Goal: Task Accomplishment & Management: Use online tool/utility

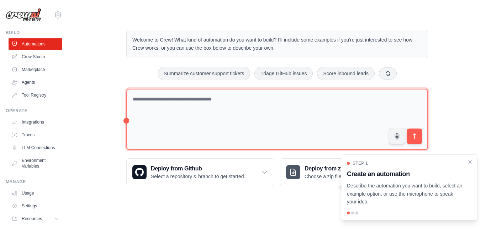
click at [218, 96] on textarea at bounding box center [277, 120] width 302 height 62
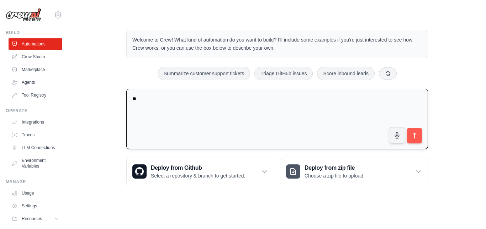
type textarea "*"
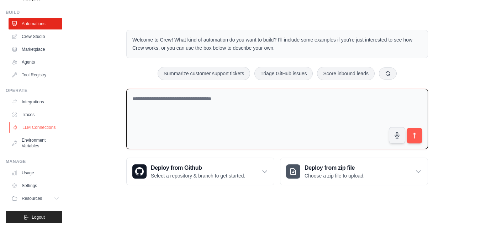
scroll to position [26, 0]
click at [176, 102] on textarea at bounding box center [277, 119] width 302 height 61
click at [210, 99] on textarea "**********" at bounding box center [277, 119] width 302 height 61
click at [209, 99] on textarea "**********" at bounding box center [277, 119] width 302 height 61
click at [241, 98] on textarea "**********" at bounding box center [277, 119] width 302 height 61
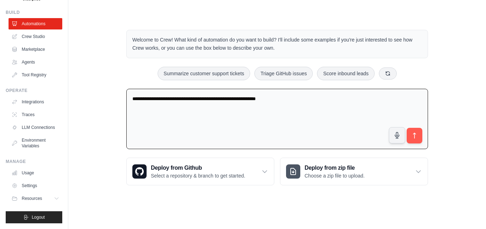
drag, startPoint x: 304, startPoint y: 106, endPoint x: 108, endPoint y: 86, distance: 197.1
click at [108, 86] on div "**********" at bounding box center [277, 107] width 395 height 179
paste textarea "**********"
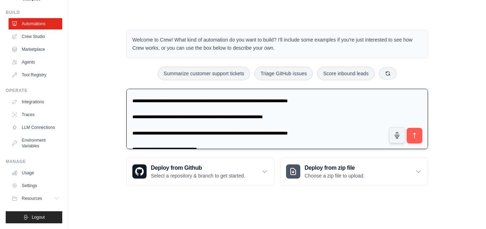
scroll to position [0, 0]
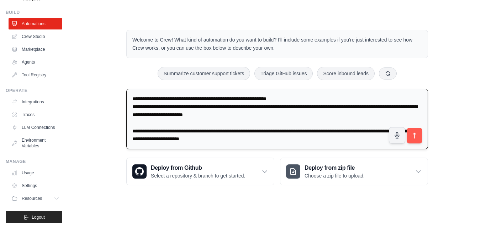
click at [132, 98] on textarea at bounding box center [277, 119] width 302 height 61
type textarea "**********"
click at [416, 134] on icon "submit" at bounding box center [414, 135] width 7 height 7
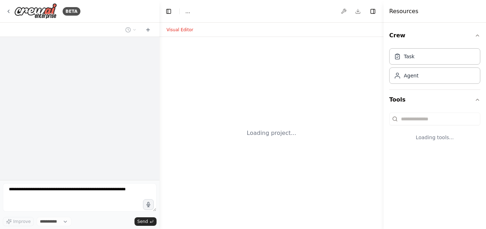
select select "****"
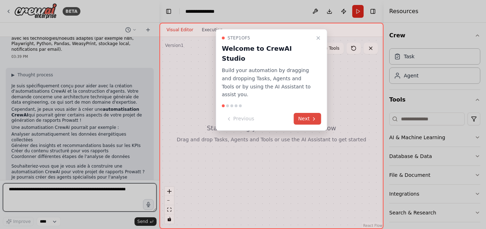
scroll to position [237, 0]
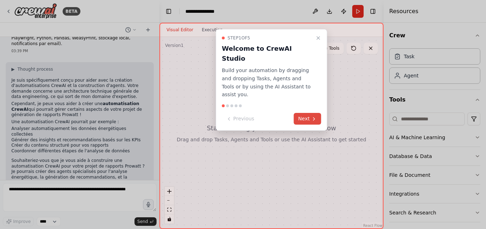
click at [302, 113] on button "Next" at bounding box center [307, 119] width 27 height 12
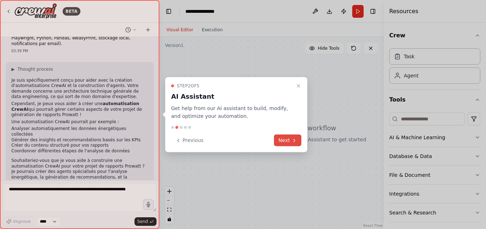
click at [279, 140] on button "Next" at bounding box center [287, 141] width 27 height 12
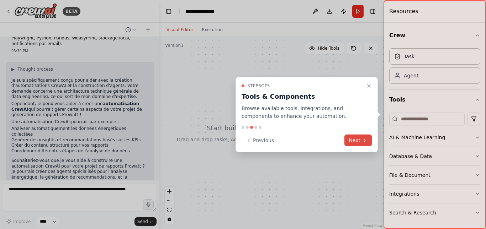
click at [355, 137] on button "Next" at bounding box center [357, 141] width 27 height 12
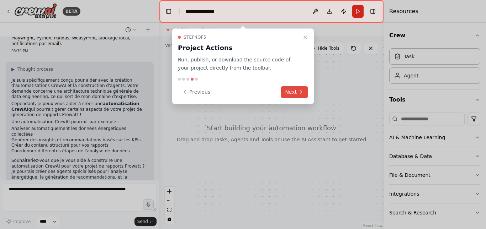
click at [295, 97] on button "Next" at bounding box center [294, 92] width 27 height 12
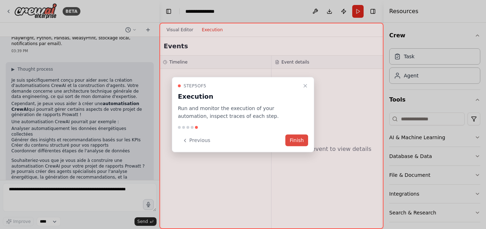
click at [296, 138] on button "Finish" at bounding box center [296, 141] width 23 height 12
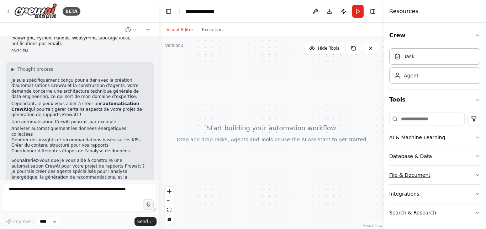
click at [429, 176] on button "File & Document" at bounding box center [434, 175] width 91 height 18
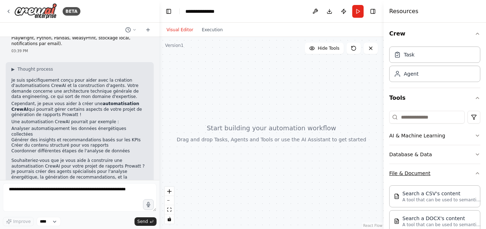
scroll to position [1, 0]
click at [421, 178] on button "File & Document" at bounding box center [434, 174] width 91 height 18
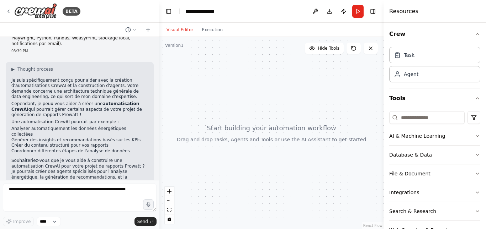
click at [410, 154] on button "Database & Data" at bounding box center [434, 155] width 91 height 18
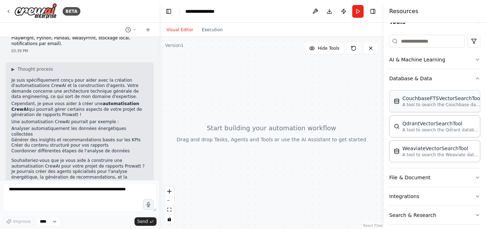
scroll to position [104, 0]
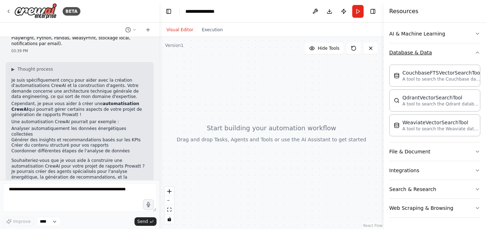
click at [410, 52] on button "Database & Data" at bounding box center [434, 52] width 91 height 18
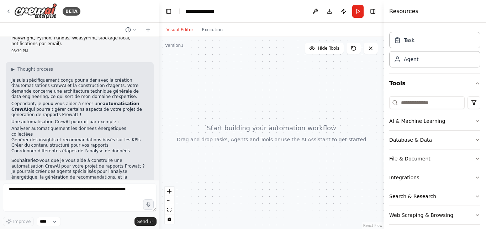
scroll to position [16, 0]
click at [408, 160] on button "File & Document" at bounding box center [434, 159] width 91 height 18
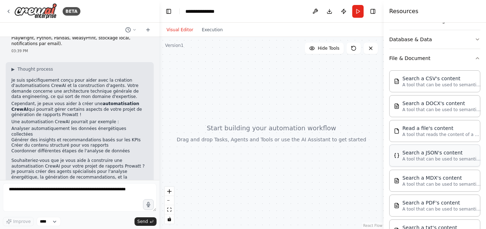
scroll to position [117, 0]
click at [439, 81] on p "A tool that can be used to semantic search a query from a CSV's content." at bounding box center [441, 84] width 78 height 6
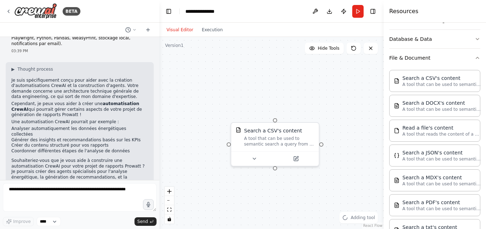
click at [228, 120] on div "Search a CSV's content A tool that can be used to semantic search a query from …" at bounding box center [271, 133] width 224 height 192
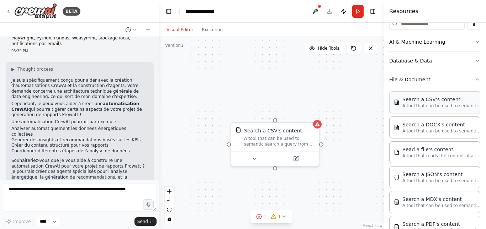
scroll to position [95, 0]
click at [444, 73] on button "File & Document" at bounding box center [434, 80] width 91 height 18
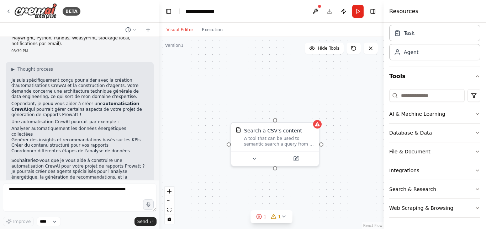
scroll to position [23, 0]
click at [426, 114] on button "AI & Machine Learning" at bounding box center [434, 114] width 91 height 18
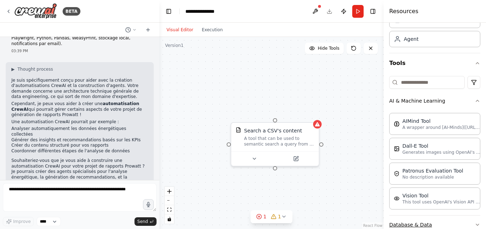
scroll to position [12, 0]
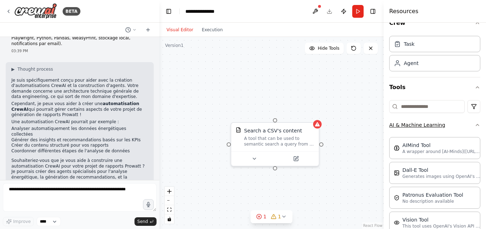
click at [428, 126] on button "AI & Machine Learning" at bounding box center [434, 125] width 91 height 18
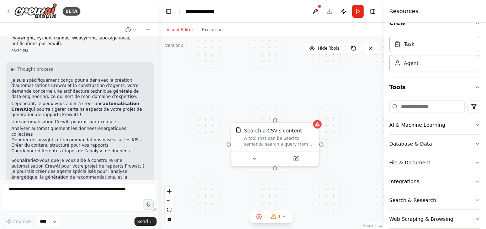
scroll to position [23, 0]
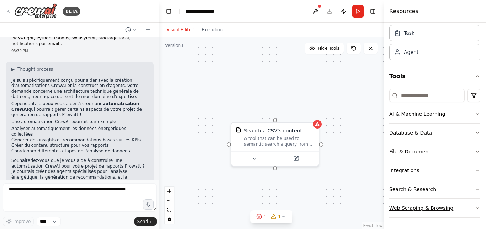
click at [425, 208] on button "Web Scraping & Browsing" at bounding box center [434, 208] width 91 height 18
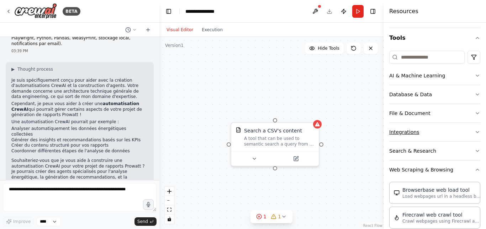
scroll to position [62, 0]
click at [404, 132] on button "Integrations" at bounding box center [434, 132] width 91 height 18
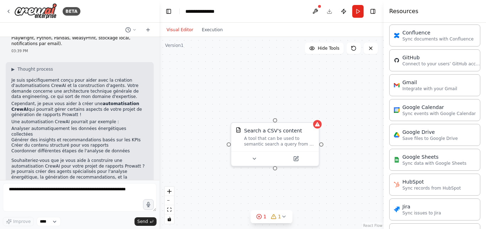
scroll to position [258, 0]
click at [441, 199] on div "Jira Sync issues to Jira" at bounding box center [434, 208] width 91 height 22
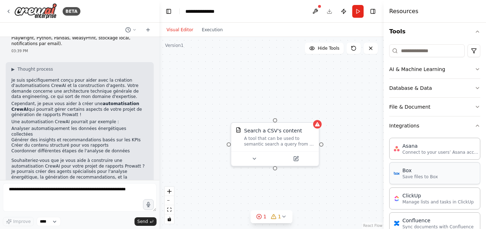
scroll to position [69, 0]
click at [412, 104] on button "File & Document" at bounding box center [434, 106] width 91 height 18
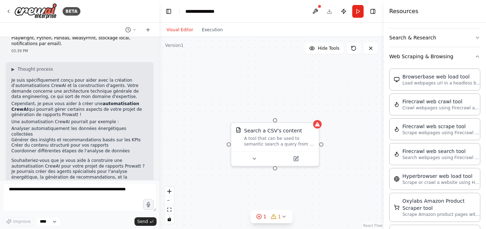
scroll to position [884, 0]
click at [399, 40] on button "Search & Research" at bounding box center [434, 38] width 91 height 18
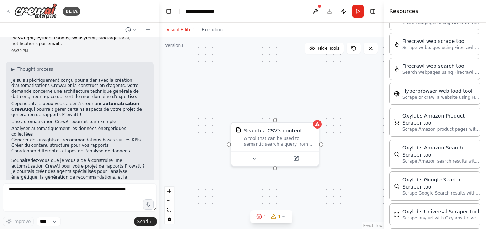
scroll to position [1494, 0]
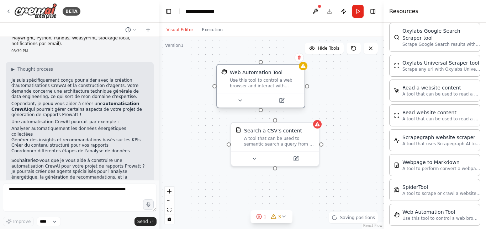
drag, startPoint x: 339, startPoint y: 101, endPoint x: 249, endPoint y: 72, distance: 94.6
click at [249, 72] on div "Web Automation Tool" at bounding box center [256, 72] width 53 height 7
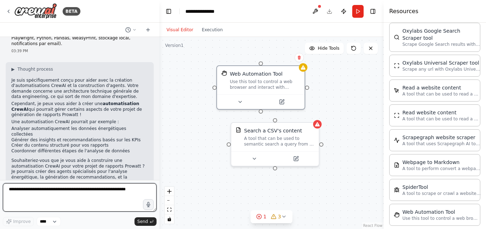
click at [23, 187] on textarea at bounding box center [80, 198] width 154 height 28
click at [20, 195] on textarea "**********" at bounding box center [80, 198] width 154 height 28
click at [38, 196] on textarea "**********" at bounding box center [80, 198] width 154 height 28
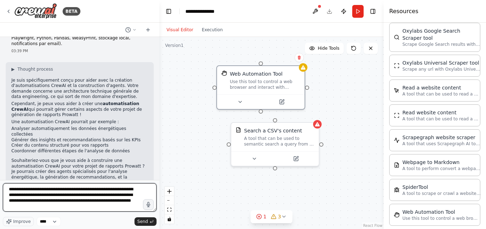
type textarea "**********"
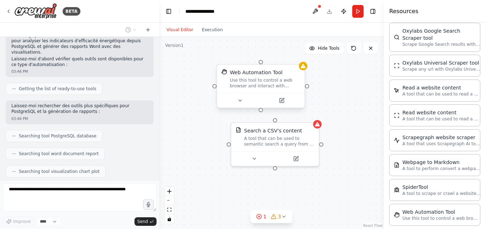
scroll to position [491, 0]
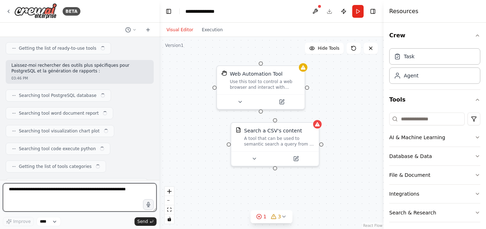
scroll to position [508, 0]
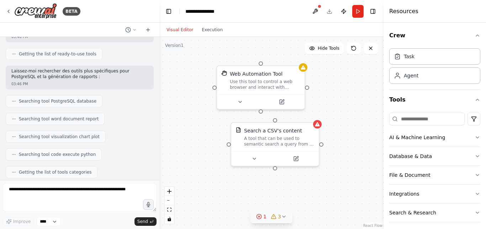
click at [261, 217] on icon at bounding box center [259, 217] width 6 height 6
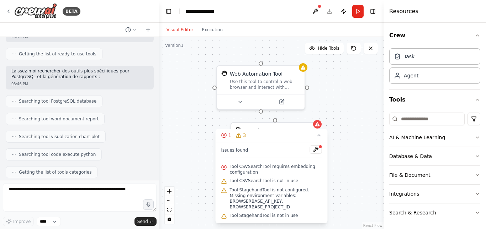
click at [339, 149] on div "Search a CSV's content A tool that can be used to semantic search a query from …" at bounding box center [271, 133] width 224 height 192
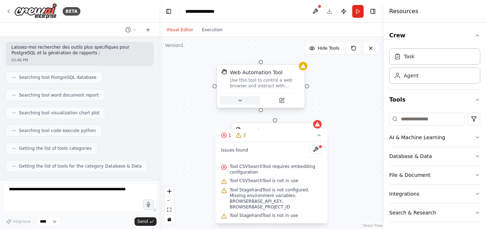
scroll to position [538, 0]
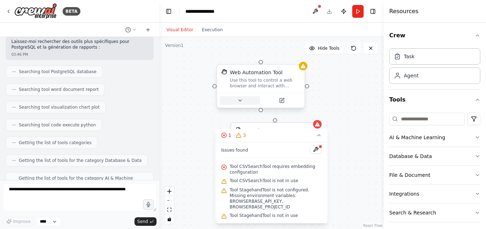
click at [242, 102] on icon at bounding box center [240, 101] width 6 height 6
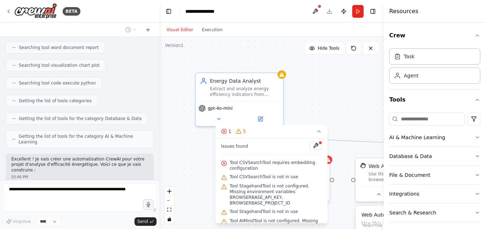
click at [316, 99] on div ".deletable-edge-delete-btn { width: 20px; height: 20px; border: 0px solid #ffff…" at bounding box center [271, 133] width 224 height 192
click at [319, 134] on button "1 5" at bounding box center [272, 131] width 112 height 13
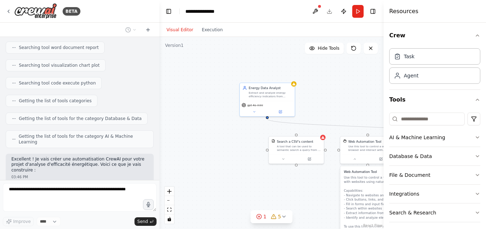
scroll to position [603, 0]
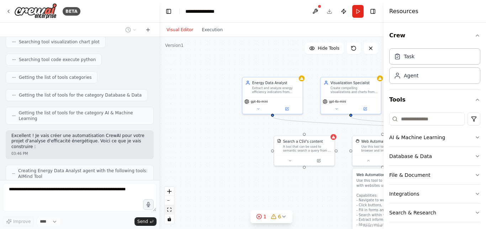
click at [169, 208] on icon "fit view" at bounding box center [169, 210] width 4 height 4
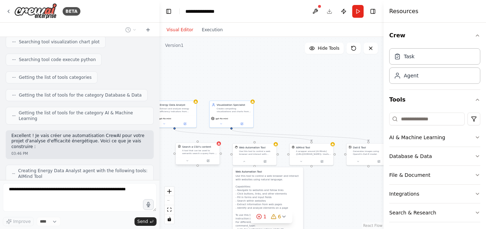
scroll to position [621, 0]
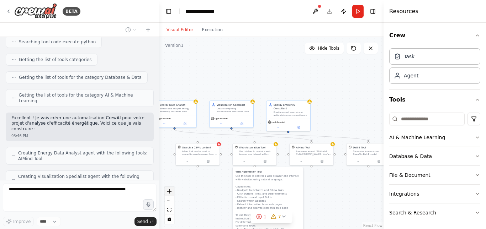
click at [169, 191] on icon "zoom in" at bounding box center [169, 192] width 4 height 4
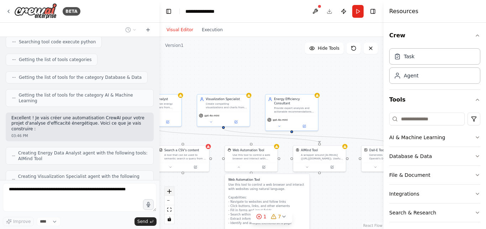
click at [170, 191] on icon "zoom in" at bounding box center [169, 192] width 4 height 4
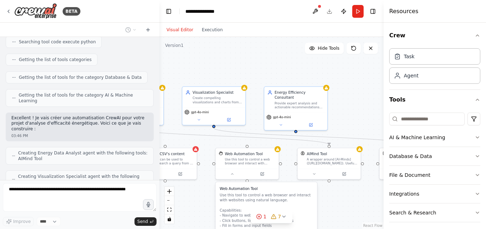
scroll to position [645, 0]
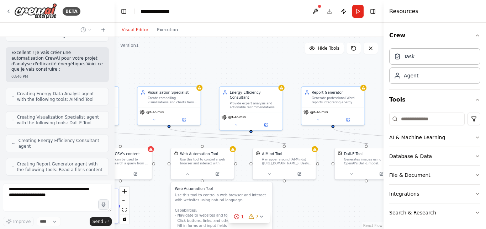
drag, startPoint x: 159, startPoint y: 143, endPoint x: 95, endPoint y: 138, distance: 64.6
click at [95, 138] on div "BETA tu es un assistant expert en Data Engineering et automatisation de rapport…" at bounding box center [243, 114] width 486 height 229
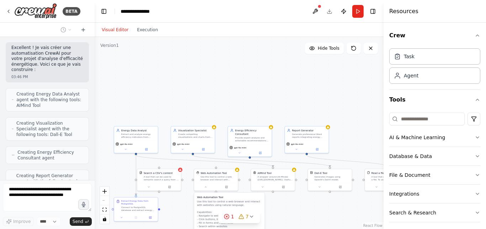
scroll to position [23, 0]
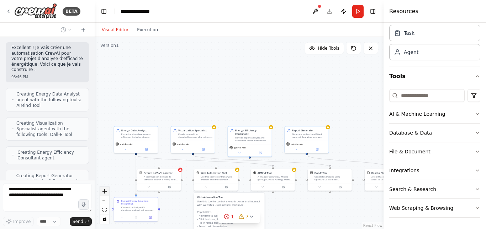
click at [103, 194] on button "zoom in" at bounding box center [104, 191] width 9 height 9
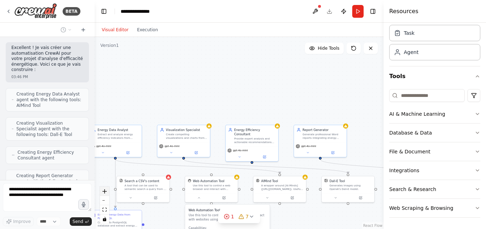
click at [103, 194] on button "zoom in" at bounding box center [104, 191] width 9 height 9
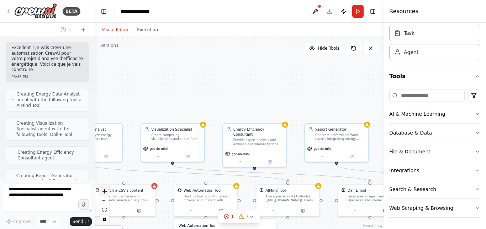
click at [103, 194] on button "zoom in" at bounding box center [104, 191] width 9 height 9
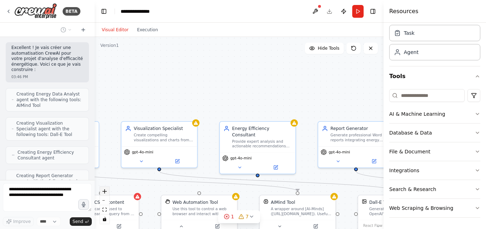
click at [103, 194] on button "zoom in" at bounding box center [104, 191] width 9 height 9
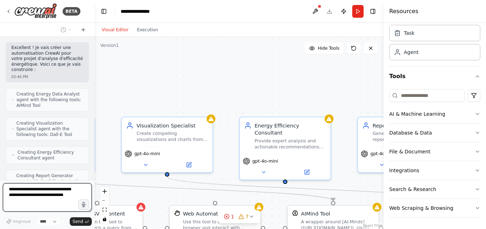
scroll to position [1036, 0]
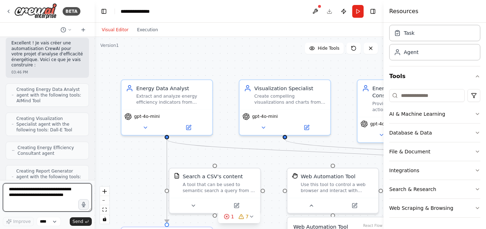
drag, startPoint x: 162, startPoint y: 105, endPoint x: 310, endPoint y: 60, distance: 154.1
click at [310, 60] on div ".deletable-edge-delete-btn { width: 20px; height: 20px; border: 0px solid #ffff…" at bounding box center [239, 133] width 289 height 192
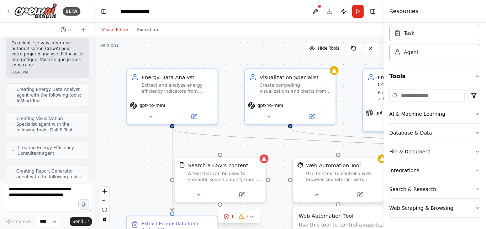
drag, startPoint x: 235, startPoint y: 53, endPoint x: 234, endPoint y: 47, distance: 6.4
click at [234, 47] on div ".deletable-edge-delete-btn { width: 20px; height: 20px; border: 0px solid #ffff…" at bounding box center [239, 133] width 289 height 192
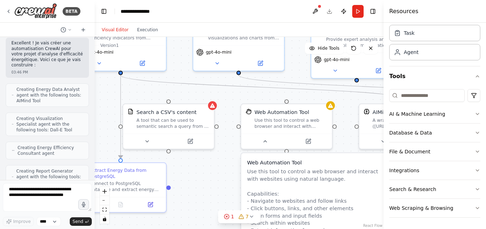
drag, startPoint x: 239, startPoint y: 72, endPoint x: 187, endPoint y: 18, distance: 74.0
click at [187, 18] on main "**********" at bounding box center [239, 114] width 289 height 229
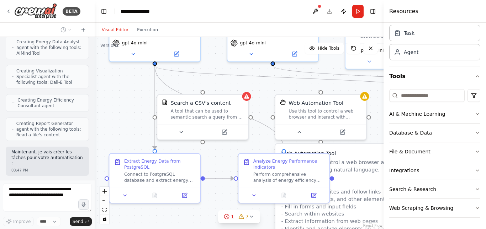
scroll to position [1078, 0]
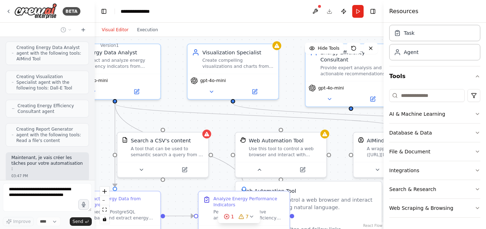
drag, startPoint x: 199, startPoint y: 167, endPoint x: 194, endPoint y: 204, distance: 37.8
click at [194, 204] on div ".deletable-edge-delete-btn { width: 20px; height: 20px; border: 0px solid #ffff…" at bounding box center [239, 133] width 289 height 192
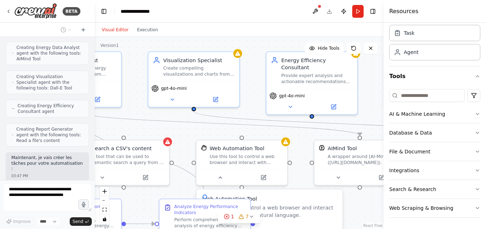
scroll to position [1101, 0]
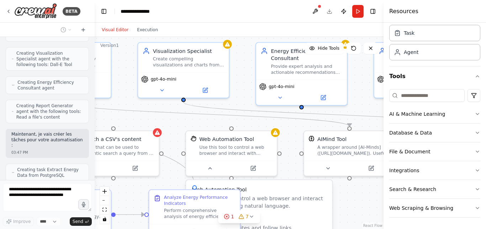
drag, startPoint x: 301, startPoint y: 72, endPoint x: 252, endPoint y: 62, distance: 50.2
click at [252, 62] on div ".deletable-edge-delete-btn { width: 20px; height: 20px; border: 0px solid #ffff…" at bounding box center [239, 133] width 289 height 192
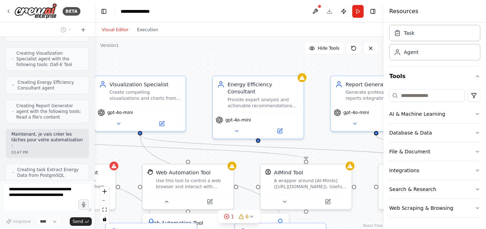
drag, startPoint x: 254, startPoint y: 97, endPoint x: 206, endPoint y: 134, distance: 60.9
click at [206, 134] on div ".deletable-edge-delete-btn { width: 20px; height: 20px; border: 0px solid #ffff…" at bounding box center [239, 133] width 289 height 192
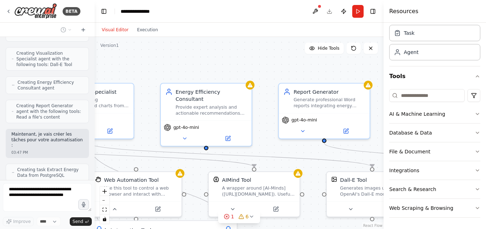
scroll to position [1130, 0]
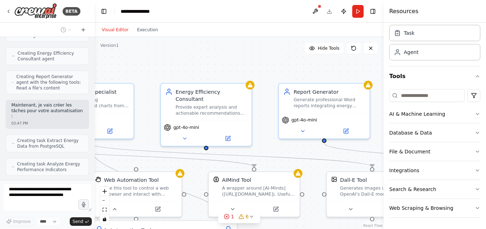
drag, startPoint x: 308, startPoint y: 118, endPoint x: 239, endPoint y: 121, distance: 68.7
click at [239, 121] on div ".deletable-edge-delete-btn { width: 20px; height: 20px; border: 0px solid #ffff…" at bounding box center [239, 133] width 289 height 192
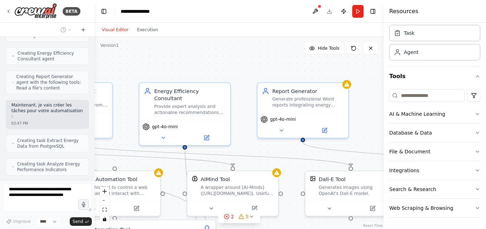
scroll to position [1125, 0]
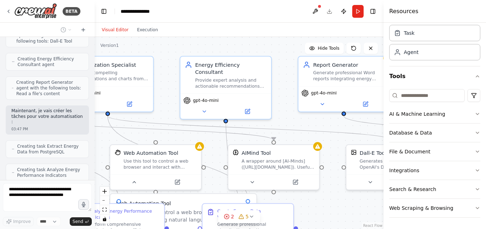
drag, startPoint x: 255, startPoint y: 78, endPoint x: 349, endPoint y: 60, distance: 95.6
click at [349, 60] on div ".deletable-edge-delete-btn { width: 20px; height: 20px; border: 0px solid #ffff…" at bounding box center [239, 133] width 289 height 192
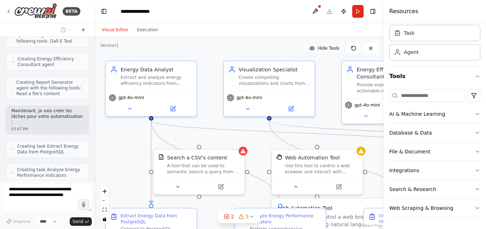
drag, startPoint x: 215, startPoint y: 58, endPoint x: 336, endPoint y: 54, distance: 121.4
click at [336, 54] on div "Version 1 Hide Tools .deletable-edge-delete-btn { width: 20px; height: 20px; bo…" at bounding box center [239, 133] width 289 height 192
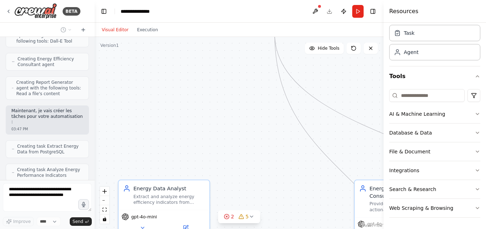
drag, startPoint x: 252, startPoint y: 68, endPoint x: 245, endPoint y: -32, distance: 99.9
click at [245, 0] on html "BETA tu es un assistant expert en Data Engineering et automatisation de rapport…" at bounding box center [243, 114] width 486 height 229
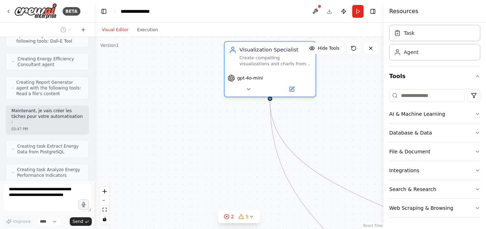
drag, startPoint x: 247, startPoint y: 84, endPoint x: 243, endPoint y: 159, distance: 75.2
click at [243, 159] on div ".deletable-edge-delete-btn { width: 20px; height: 20px; border: 0px solid #ffff…" at bounding box center [239, 133] width 289 height 192
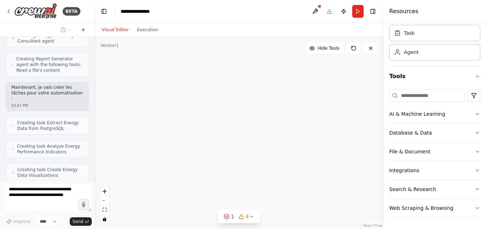
drag, startPoint x: 258, startPoint y: 55, endPoint x: 258, endPoint y: 73, distance: 17.8
click at [258, 73] on div ".deletable-edge-delete-btn { width: 20px; height: 20px; border: 0px solid #ffff…" at bounding box center [239, 133] width 289 height 192
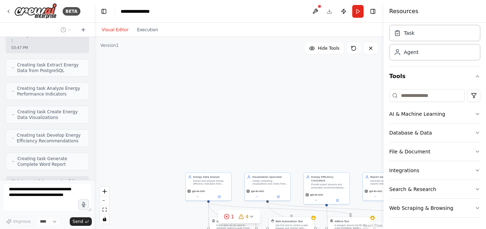
scroll to position [1206, 0]
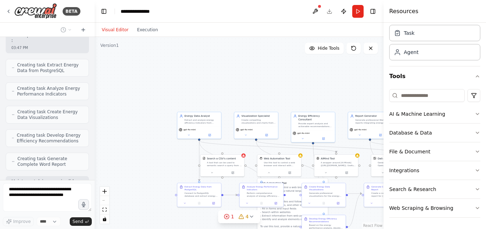
drag, startPoint x: 239, startPoint y: 104, endPoint x: 221, endPoint y: 19, distance: 86.7
click at [221, 19] on main "**********" at bounding box center [239, 114] width 289 height 229
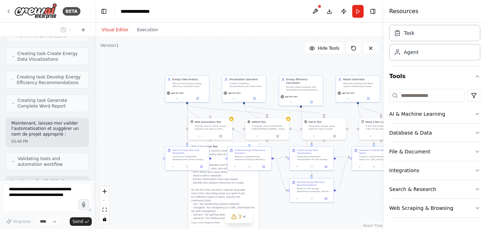
scroll to position [1288, 0]
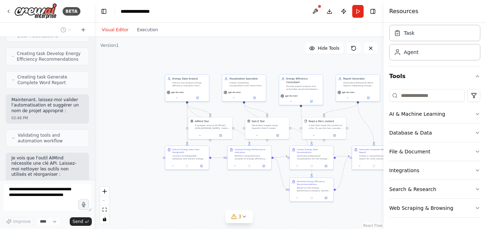
drag, startPoint x: 157, startPoint y: 120, endPoint x: 154, endPoint y: 108, distance: 12.5
click at [154, 108] on div ".deletable-edge-delete-btn { width: 20px; height: 20px; border: 0px solid #ffff…" at bounding box center [239, 133] width 289 height 192
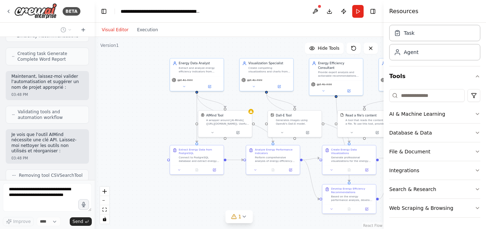
scroll to position [1335, 0]
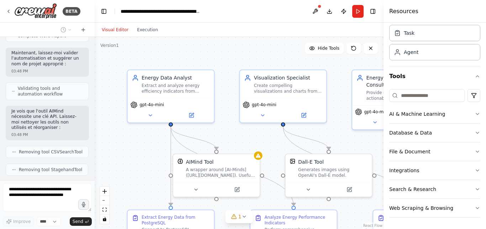
drag, startPoint x: 152, startPoint y: 137, endPoint x: 98, endPoint y: 196, distance: 80.1
click at [98, 196] on div ".deletable-edge-delete-btn { width: 20px; height: 20px; border: 0px solid #ffff…" at bounding box center [239, 133] width 289 height 192
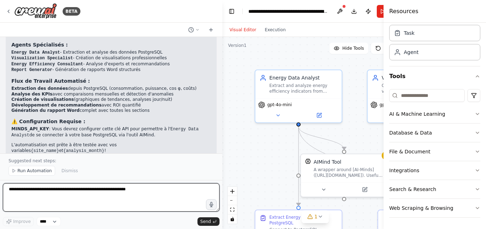
drag, startPoint x: 94, startPoint y: 128, endPoint x: 241, endPoint y: 122, distance: 147.4
click at [241, 122] on div "BETA tu es un assistant expert en Data Engineering et automatisation de rapport…" at bounding box center [243, 114] width 486 height 229
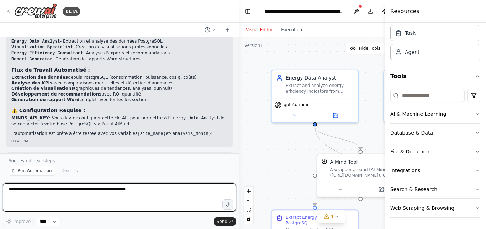
scroll to position [854, 0]
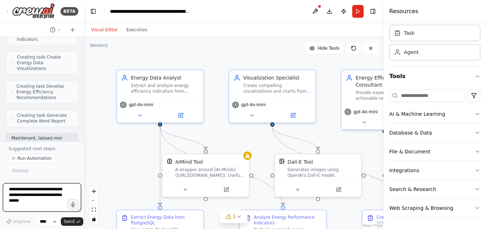
drag, startPoint x: 238, startPoint y: 127, endPoint x: 83, endPoint y: 102, distance: 156.5
click at [83, 102] on div at bounding box center [82, 114] width 3 height 229
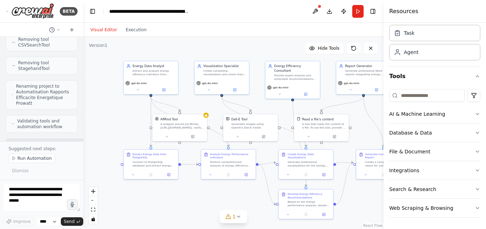
drag, startPoint x: 127, startPoint y: 165, endPoint x: 130, endPoint y: 121, distance: 43.9
click at [130, 121] on div ".deletable-edge-delete-btn { width: 20px; height: 20px; border: 0px solid #ffff…" at bounding box center [233, 133] width 300 height 192
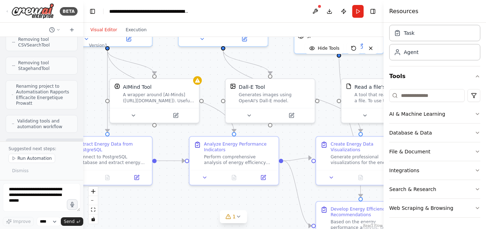
drag, startPoint x: 223, startPoint y: 176, endPoint x: 147, endPoint y: 144, distance: 83.0
click at [147, 144] on div ".deletable-edge-delete-btn { width: 20px; height: 20px; border: 0px solid #ffff…" at bounding box center [233, 133] width 300 height 192
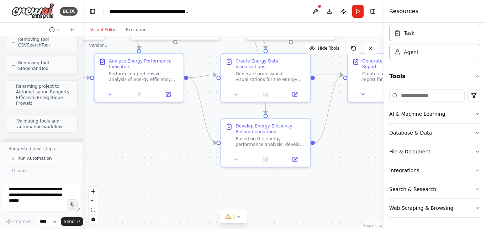
drag, startPoint x: 219, startPoint y: 204, endPoint x: 145, endPoint y: 122, distance: 111.1
click at [145, 122] on div ".deletable-edge-delete-btn { width: 20px; height: 20px; border: 0px solid #ffff…" at bounding box center [233, 133] width 300 height 192
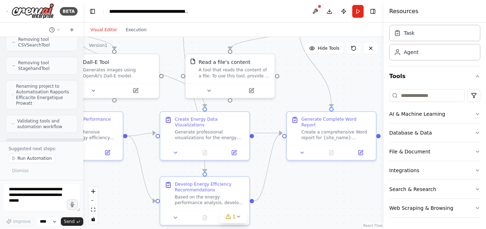
drag, startPoint x: 145, startPoint y: 122, endPoint x: 72, endPoint y: 175, distance: 90.4
click at [72, 175] on div "BETA tu es un assistant expert en Data Engineering et automatisation de rapport…" at bounding box center [243, 114] width 486 height 229
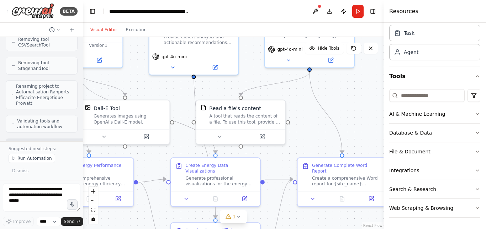
drag, startPoint x: 285, startPoint y: 179, endPoint x: 309, endPoint y: 230, distance: 55.7
click at [309, 229] on html "BETA tu es un assistant expert en Data Engineering et automatisation de rapport…" at bounding box center [243, 114] width 486 height 229
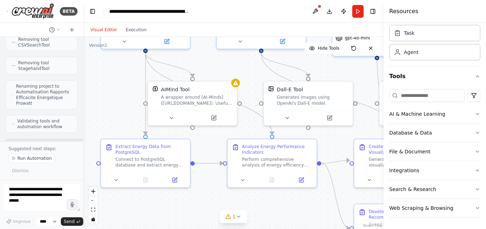
drag, startPoint x: 152, startPoint y: 164, endPoint x: 335, endPoint y: 147, distance: 183.3
click at [335, 147] on div ".deletable-edge-delete-btn { width: 20px; height: 20px; border: 0px solid #ffff…" at bounding box center [233, 133] width 300 height 192
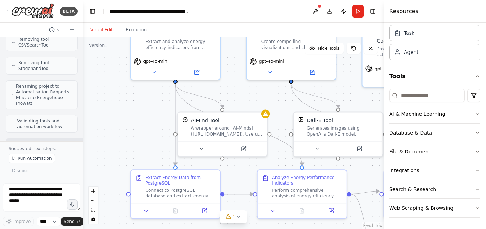
drag, startPoint x: 184, startPoint y: 200, endPoint x: 214, endPoint y: 230, distance: 42.5
click at [214, 229] on html "BETA tu es un assistant expert en Data Engineering et automatisation de rapport…" at bounding box center [243, 114] width 486 height 229
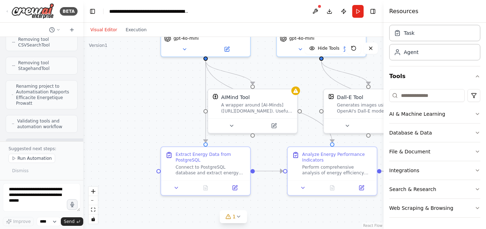
drag, startPoint x: 144, startPoint y: 108, endPoint x: 173, endPoint y: 85, distance: 37.2
click at [173, 85] on div ".deletable-edge-delete-btn { width: 20px; height: 20px; border: 0px solid #ffff…" at bounding box center [233, 133] width 300 height 192
click at [41, 197] on textarea at bounding box center [42, 198] width 78 height 28
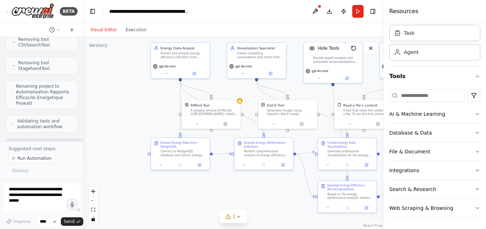
click at [160, 107] on div ".deletable-edge-delete-btn { width: 20px; height: 20px; border: 0px solid #ffff…" at bounding box center [233, 133] width 300 height 192
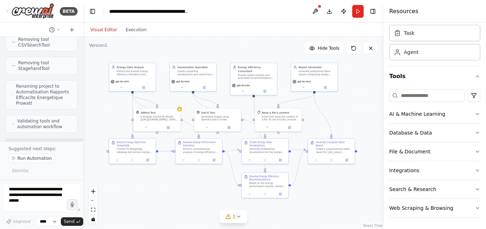
drag, startPoint x: 231, startPoint y: 190, endPoint x: 191, endPoint y: 197, distance: 40.7
click at [191, 197] on div ".deletable-edge-delete-btn { width: 20px; height: 20px; border: 0px solid #ffff…" at bounding box center [233, 133] width 300 height 192
click at [186, 213] on div ".deletable-edge-delete-btn { width: 20px; height: 20px; border: 0px solid #ffff…" at bounding box center [233, 133] width 300 height 192
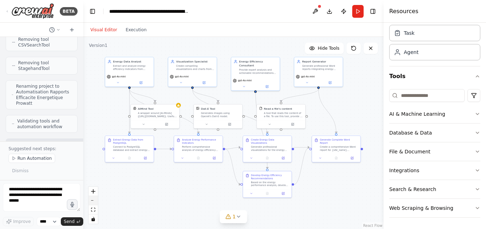
click at [95, 197] on button "zoom out" at bounding box center [93, 200] width 9 height 9
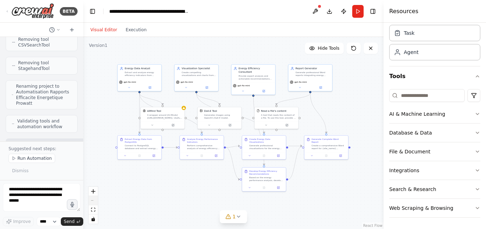
click at [95, 197] on div "React Flow controls" at bounding box center [93, 205] width 9 height 37
click at [93, 192] on icon "zoom in" at bounding box center [93, 192] width 4 height 4
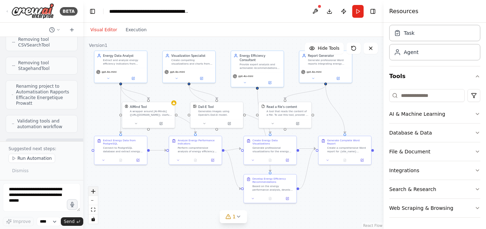
click at [93, 192] on icon "zoom in" at bounding box center [93, 192] width 4 height 4
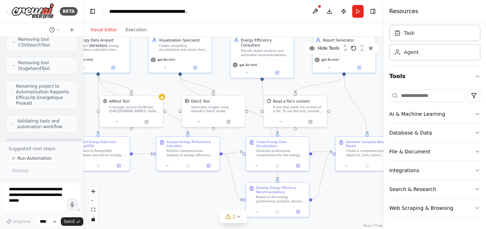
scroll to position [1911, 0]
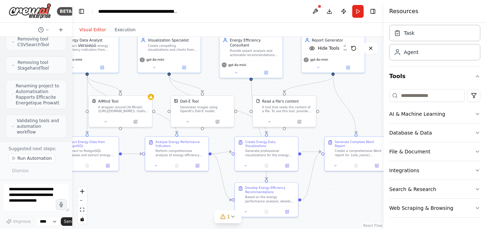
drag, startPoint x: 82, startPoint y: 126, endPoint x: 52, endPoint y: 124, distance: 29.9
click at [52, 124] on div "BETA tu es un assistant expert en Data Engineering et automatisation de rapport…" at bounding box center [36, 114] width 72 height 229
click at [129, 167] on div ".deletable-edge-delete-btn { width: 20px; height: 20px; border: 0px solid #ffff…" at bounding box center [227, 133] width 311 height 192
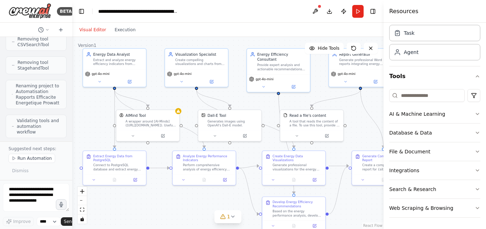
drag, startPoint x: 129, startPoint y: 167, endPoint x: 156, endPoint y: 181, distance: 30.4
click at [156, 181] on div ".deletable-edge-delete-btn { width: 20px; height: 20px; border: 0px solid #ffff…" at bounding box center [227, 133] width 311 height 192
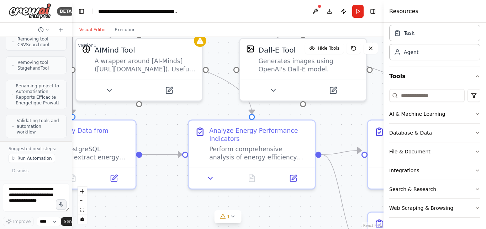
click at [182, 192] on div ".deletable-edge-delete-btn { width: 20px; height: 20px; border: 0px solid #ffff…" at bounding box center [227, 133] width 311 height 192
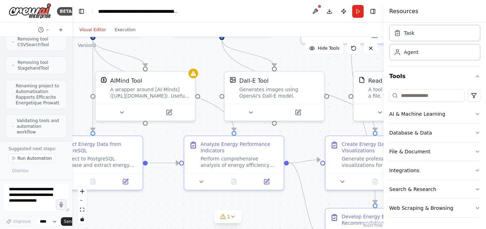
click at [158, 201] on div ".deletable-edge-delete-btn { width: 20px; height: 20px; border: 0px solid #ffff…" at bounding box center [227, 133] width 311 height 192
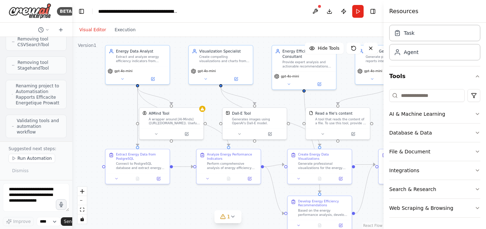
drag, startPoint x: 249, startPoint y: 106, endPoint x: 271, endPoint y: 96, distance: 23.7
click at [271, 96] on div ".deletable-edge-delete-btn { width: 20px; height: 20px; border: 0px solid #ffff…" at bounding box center [227, 133] width 311 height 192
click at [326, 12] on button "Download" at bounding box center [329, 11] width 11 height 13
click at [329, 11] on button "Download" at bounding box center [329, 11] width 11 height 13
click at [229, 221] on button "1" at bounding box center [227, 217] width 27 height 13
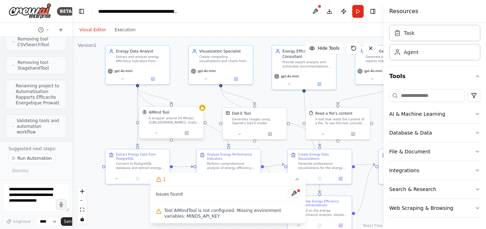
click at [170, 119] on div "A wrapper around [AI-Minds](https://mindsdb.com/minds). Useful for when you nee…" at bounding box center [175, 120] width 52 height 8
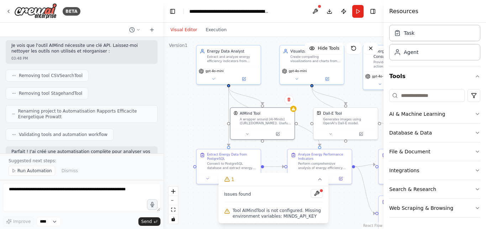
drag, startPoint x: 72, startPoint y: 159, endPoint x: 170, endPoint y: 147, distance: 99.6
click at [170, 147] on div "BETA tu es un assistant expert en Data Engineering et automatisation de rapport…" at bounding box center [243, 114] width 486 height 229
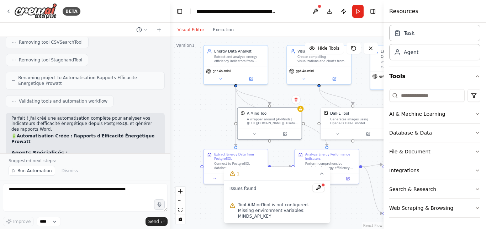
scroll to position [954, 0]
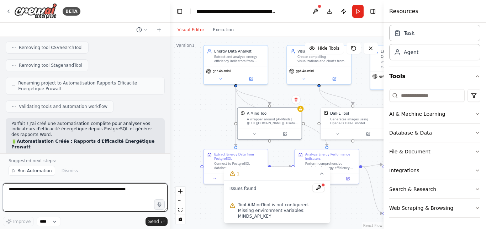
click at [89, 195] on textarea at bounding box center [85, 198] width 165 height 28
type textarea "**********"
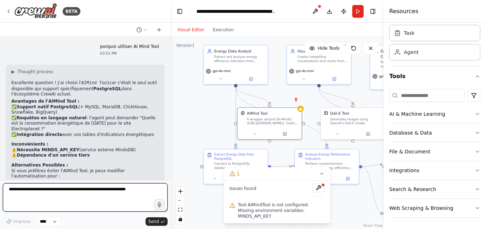
scroll to position [1273, 0]
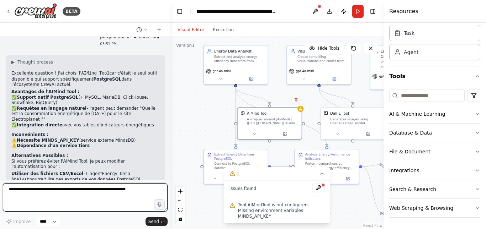
click at [107, 188] on textarea at bounding box center [85, 198] width 165 height 28
type textarea "**********"
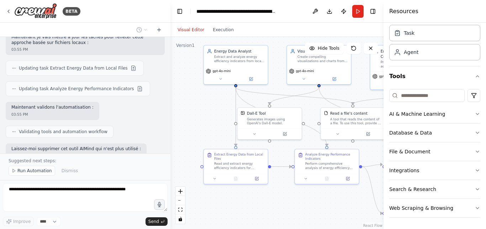
scroll to position [1670, 0]
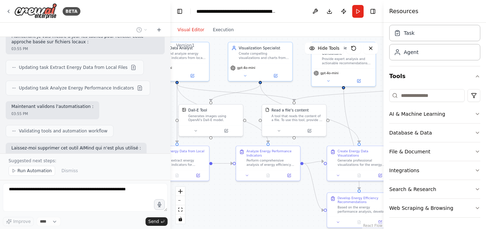
drag, startPoint x: 228, startPoint y: 116, endPoint x: 170, endPoint y: 112, distance: 58.1
click at [170, 112] on div ".deletable-edge-delete-btn { width: 20px; height: 20px; border: 0px solid #ffff…" at bounding box center [276, 133] width 213 height 192
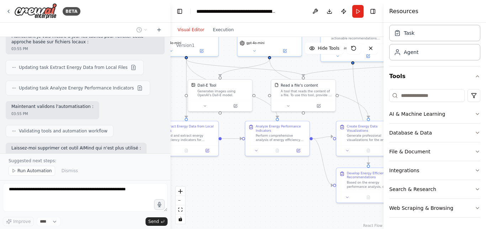
drag, startPoint x: 224, startPoint y: 191, endPoint x: 233, endPoint y: 166, distance: 26.4
click at [233, 166] on div ".deletable-edge-delete-btn { width: 20px; height: 20px; border: 0px solid #ffff…" at bounding box center [276, 133] width 213 height 192
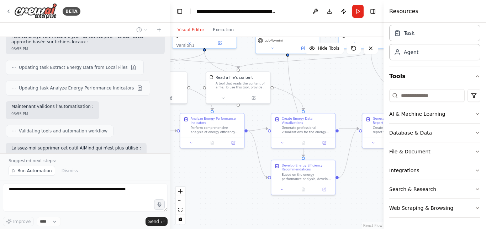
drag, startPoint x: 264, startPoint y: 184, endPoint x: 187, endPoint y: 172, distance: 77.5
click at [187, 172] on div ".deletable-edge-delete-btn { width: 20px; height: 20px; border: 0px solid #ffff…" at bounding box center [276, 133] width 213 height 192
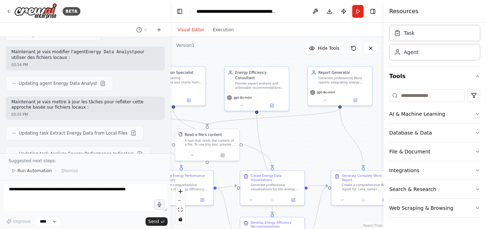
drag, startPoint x: 215, startPoint y: 168, endPoint x: 204, endPoint y: 230, distance: 62.8
click at [204, 229] on html "BETA tu es un assistant expert en Data Engineering et automatisation de rapport…" at bounding box center [243, 114] width 486 height 229
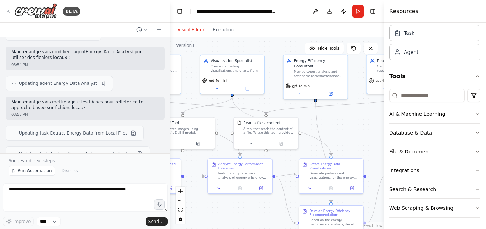
scroll to position [2145, 0]
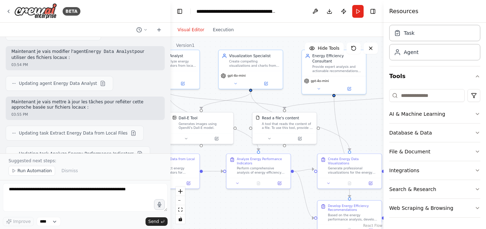
drag, startPoint x: 301, startPoint y: 148, endPoint x: 385, endPoint y: 120, distance: 88.1
click at [385, 120] on div "BETA tu es un assistant expert en Data Engineering et automatisation de rapport…" at bounding box center [243, 114] width 486 height 229
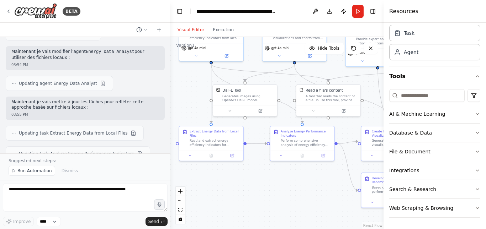
drag, startPoint x: 252, startPoint y: 182, endPoint x: 280, endPoint y: 165, distance: 33.0
click at [280, 165] on div ".deletable-edge-delete-btn { width: 20px; height: 20px; border: 0px solid #ffff…" at bounding box center [276, 133] width 213 height 192
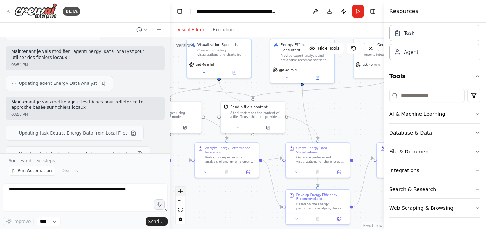
drag, startPoint x: 263, startPoint y: 175, endPoint x: 182, endPoint y: 190, distance: 81.8
click at [182, 190] on div ".deletable-edge-delete-btn { width: 20px; height: 20px; border: 0px solid #ffff…" at bounding box center [276, 133] width 213 height 192
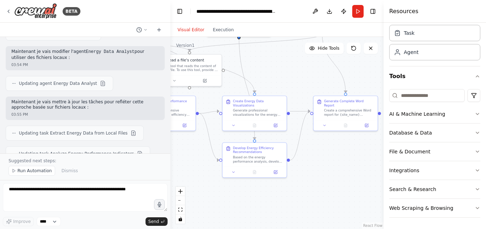
drag, startPoint x: 324, startPoint y: 116, endPoint x: 266, endPoint y: 71, distance: 74.1
click at [266, 71] on div ".deletable-edge-delete-btn { width: 20px; height: 20px; border: 0px solid #ffff…" at bounding box center [276, 133] width 213 height 192
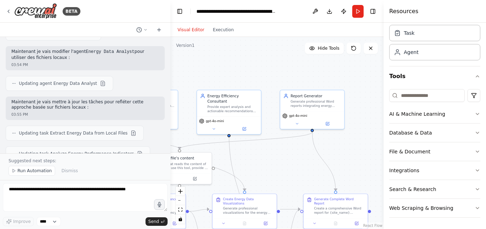
drag, startPoint x: 287, startPoint y: 69, endPoint x: 277, endPoint y: 167, distance: 98.3
click at [277, 167] on div ".deletable-edge-delete-btn { width: 20px; height: 20px; border: 0px solid #ffff…" at bounding box center [276, 133] width 213 height 192
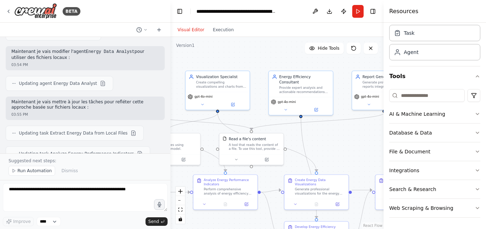
drag, startPoint x: 277, startPoint y: 167, endPoint x: 349, endPoint y: 147, distance: 75.4
click at [349, 147] on div ".deletable-edge-delete-btn { width: 20px; height: 20px; border: 0px solid #ffff…" at bounding box center [276, 133] width 213 height 192
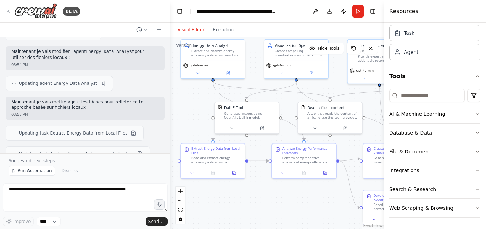
drag, startPoint x: 183, startPoint y: 112, endPoint x: 261, endPoint y: 81, distance: 83.7
click at [261, 81] on div ".deletable-edge-delete-btn { width: 20px; height: 20px; border: 0px solid #ffff…" at bounding box center [276, 133] width 213 height 192
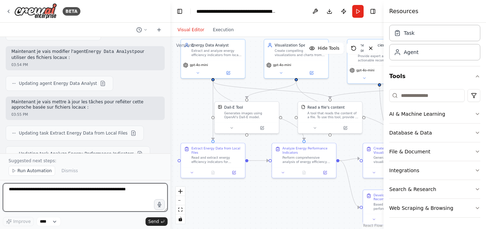
click at [126, 188] on textarea at bounding box center [85, 198] width 165 height 28
click at [75, 195] on textarea "**********" at bounding box center [85, 198] width 165 height 28
type textarea "**********"
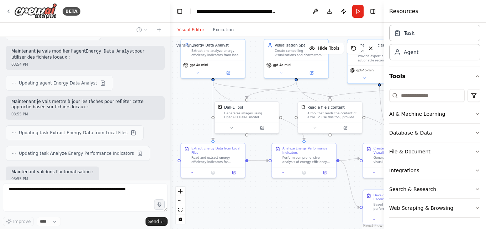
scroll to position [2166, 0]
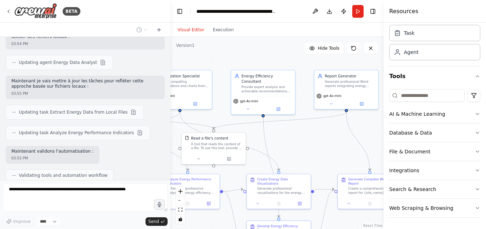
drag, startPoint x: 333, startPoint y: 81, endPoint x: 218, endPoint y: 112, distance: 119.3
click at [218, 112] on div ".deletable-edge-delete-btn { width: 20px; height: 20px; border: 0px solid #ffff…" at bounding box center [276, 133] width 213 height 192
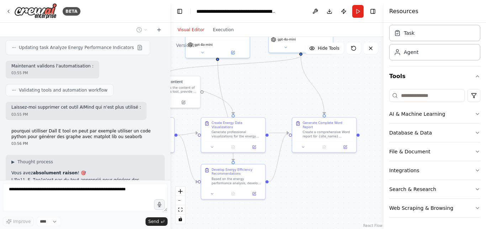
scroll to position [2257, 0]
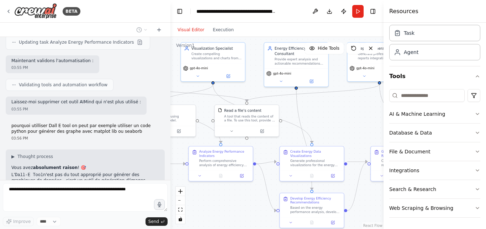
drag, startPoint x: 300, startPoint y: 132, endPoint x: 337, endPoint y: 104, distance: 46.7
click at [337, 104] on div ".deletable-edge-delete-btn { width: 20px; height: 20px; border: 0px solid #ffff…" at bounding box center [276, 133] width 213 height 192
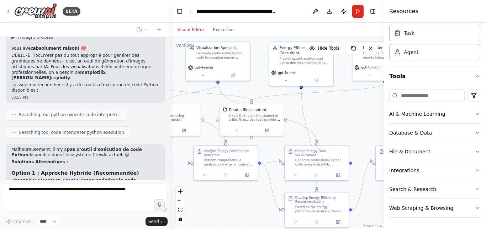
scroll to position [2418, 0]
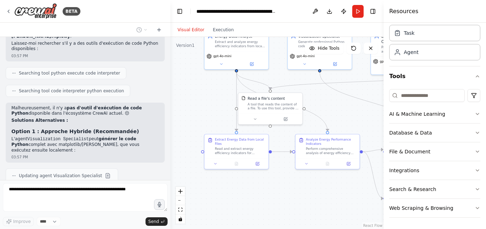
drag, startPoint x: 201, startPoint y: 203, endPoint x: 303, endPoint y: 192, distance: 102.4
click at [303, 192] on div ".deletable-edge-delete-btn { width: 20px; height: 20px; border: 0px solid #ffff…" at bounding box center [276, 133] width 213 height 192
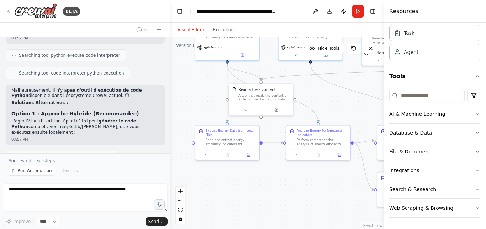
drag, startPoint x: 249, startPoint y: 195, endPoint x: 223, endPoint y: 176, distance: 32.5
click at [223, 176] on div ".deletable-edge-delete-btn { width: 20px; height: 20px; border: 0px solid #ffff…" at bounding box center [276, 133] width 213 height 192
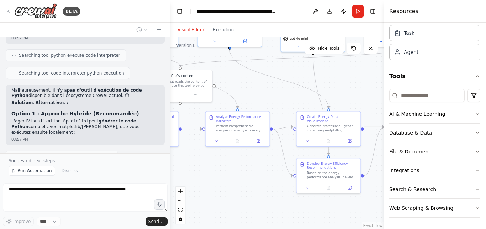
drag, startPoint x: 284, startPoint y: 181, endPoint x: 215, endPoint y: 176, distance: 68.8
click at [215, 176] on div ".deletable-edge-delete-btn { width: 20px; height: 20px; border: 0px solid #ffff…" at bounding box center [276, 133] width 213 height 192
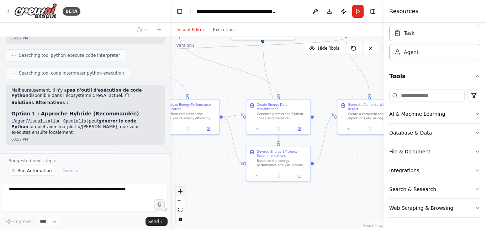
drag, startPoint x: 228, startPoint y: 199, endPoint x: 183, endPoint y: 189, distance: 46.8
click at [183, 189] on div ".deletable-edge-delete-btn { width: 20px; height: 20px; border: 0px solid #ffff…" at bounding box center [276, 133] width 213 height 192
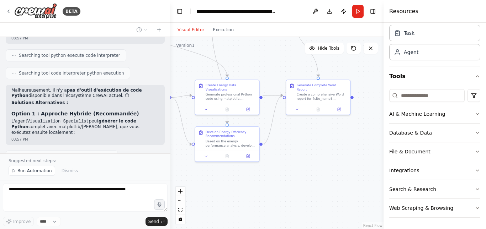
drag, startPoint x: 261, startPoint y: 195, endPoint x: 208, endPoint y: 175, distance: 56.2
click at [208, 175] on div ".deletable-edge-delete-btn { width: 20px; height: 20px; border: 0px solid #ffff…" at bounding box center [276, 133] width 213 height 192
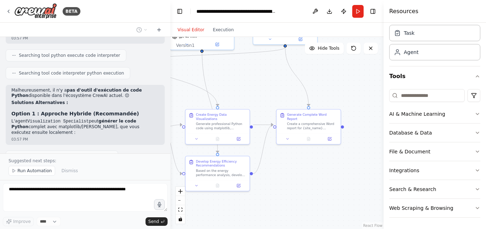
drag, startPoint x: 295, startPoint y: 154, endPoint x: 287, endPoint y: 183, distance: 30.6
click at [287, 183] on div ".deletable-edge-delete-btn { width: 20px; height: 20px; border: 0px solid #ffff…" at bounding box center [276, 133] width 213 height 192
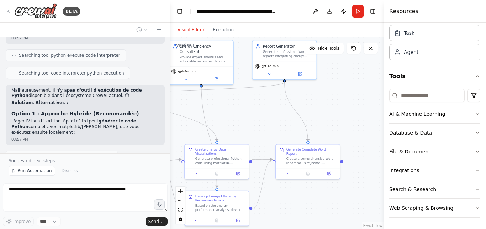
drag, startPoint x: 287, startPoint y: 183, endPoint x: 283, endPoint y: 230, distance: 46.8
click at [283, 229] on html "BETA tu es un assistant expert en Data Engineering et automatisation de rapport…" at bounding box center [243, 114] width 486 height 229
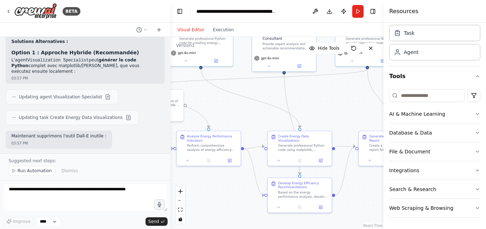
drag, startPoint x: 258, startPoint y: 144, endPoint x: 344, endPoint y: 120, distance: 89.6
click at [344, 120] on div ".deletable-edge-delete-btn { width: 20px; height: 20px; border: 0px solid #ffff…" at bounding box center [276, 133] width 213 height 192
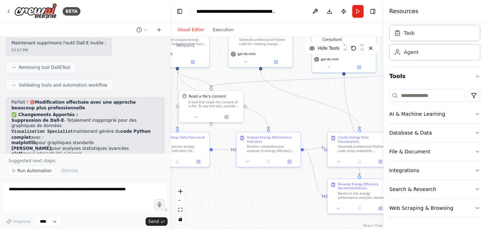
drag, startPoint x: 220, startPoint y: 204, endPoint x: 280, endPoint y: 205, distance: 60.1
click at [280, 205] on div ".deletable-edge-delete-btn { width: 20px; height: 20px; border: 0px solid #ffff…" at bounding box center [276, 133] width 213 height 192
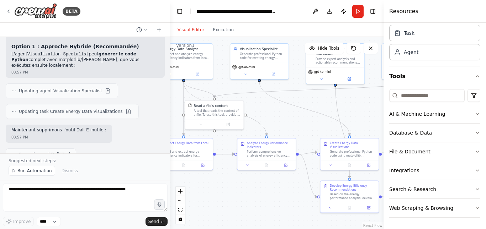
scroll to position [2503, 0]
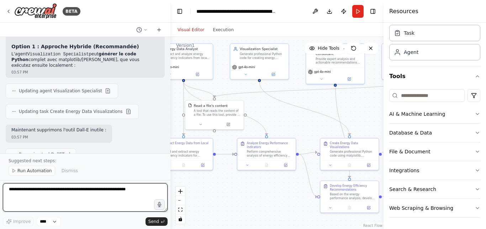
click at [102, 197] on textarea at bounding box center [85, 198] width 165 height 28
type textarea "**********"
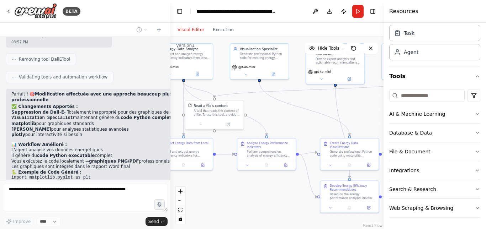
scroll to position [2622, 0]
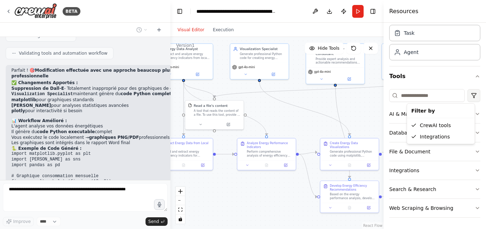
click at [466, 95] on html "BETA tu es un assistant expert en Data Engineering et automatisation de rapport…" at bounding box center [243, 114] width 486 height 229
click at [434, 98] on html "BETA tu es un assistant expert en Data Engineering et automatisation de rapport…" at bounding box center [243, 114] width 486 height 229
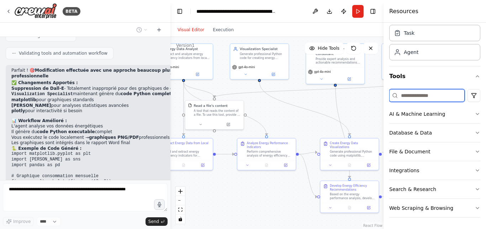
click at [428, 97] on input at bounding box center [426, 95] width 75 height 13
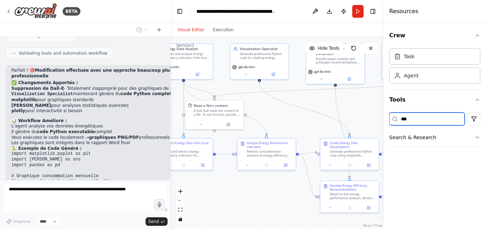
scroll to position [0, 0]
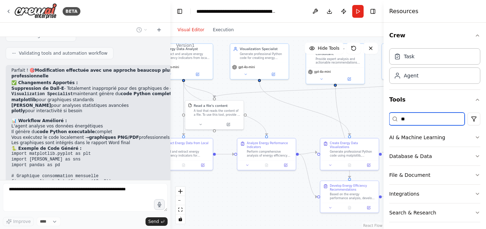
type input "*"
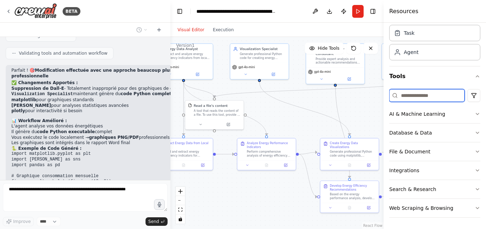
click at [422, 93] on input at bounding box center [426, 95] width 75 height 13
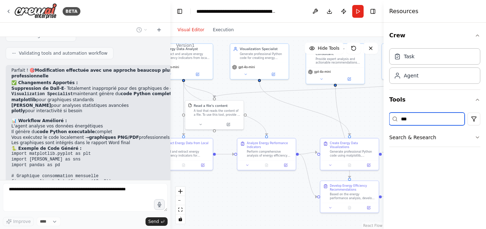
scroll to position [0, 0]
type input "****"
click at [476, 136] on icon "button" at bounding box center [478, 138] width 6 height 6
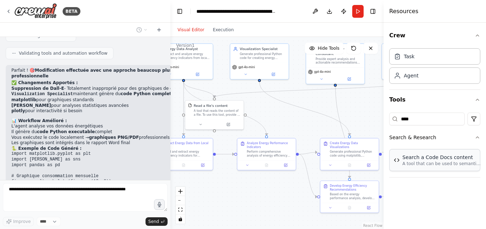
click at [443, 164] on p "A tool that can be used to semantic search a query from a Code Docs content." at bounding box center [441, 164] width 78 height 6
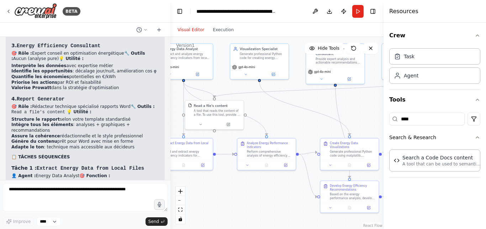
drag, startPoint x: 123, startPoint y: 82, endPoint x: 121, endPoint y: 120, distance: 37.4
click at [121, 120] on div "▶ Thought process Excellente question ! Laissez-moi vous expliquer l'utilité pr…" at bounding box center [85, 71] width 148 height 384
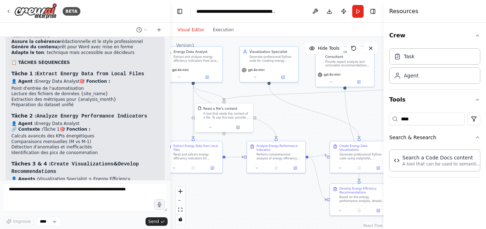
drag, startPoint x: 271, startPoint y: 119, endPoint x: 281, endPoint y: 121, distance: 9.5
click at [281, 121] on div ".deletable-edge-delete-btn { width: 20px; height: 20px; border: 0px solid #ffff…" at bounding box center [276, 133] width 213 height 192
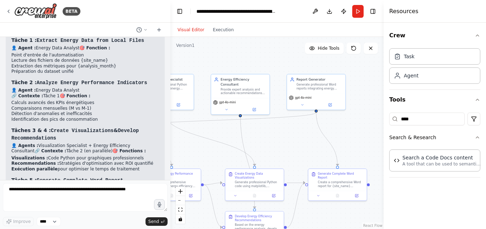
drag, startPoint x: 302, startPoint y: 123, endPoint x: 197, endPoint y: 151, distance: 108.1
click at [197, 151] on div ".deletable-edge-delete-btn { width: 20px; height: 20px; border: 0px solid #ffff…" at bounding box center [276, 133] width 213 height 192
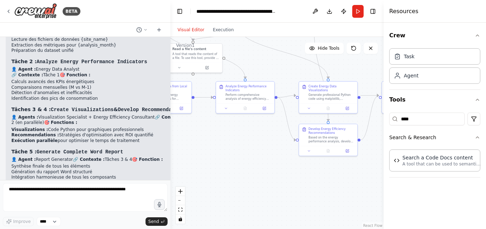
scroll to position [3133, 0]
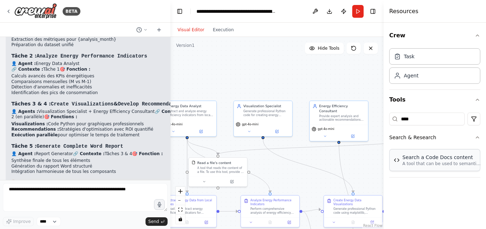
drag, startPoint x: 258, startPoint y: 148, endPoint x: 395, endPoint y: 158, distance: 137.7
click at [395, 158] on div "BETA tu es un assistant expert en Data Engineering et automatisation de rapport…" at bounding box center [243, 114] width 486 height 229
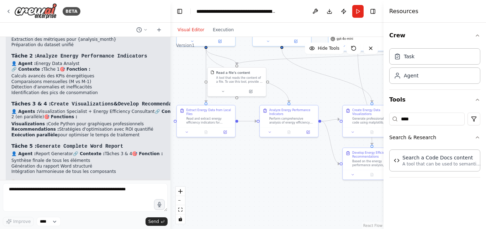
drag, startPoint x: 330, startPoint y: 160, endPoint x: 310, endPoint y: 86, distance: 76.2
click at [310, 86] on div ".deletable-edge-delete-btn { width: 20px; height: 20px; border: 0px solid #ffff…" at bounding box center [276, 133] width 213 height 192
click at [237, 76] on div "A tool that reads the content of a file. To use this tool, provide a 'file_path…" at bounding box center [240, 78] width 47 height 7
click at [224, 93] on button at bounding box center [223, 91] width 27 height 6
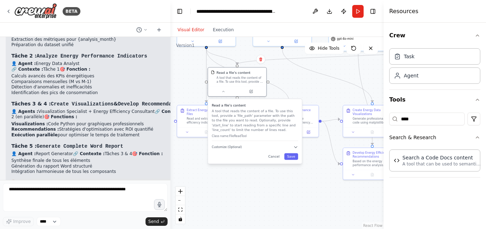
click at [234, 153] on div "Read a file's content A tool that reads the content of a file. To use this tool…" at bounding box center [255, 131] width 94 height 65
click at [268, 212] on div ".deletable-edge-delete-btn { width: 20px; height: 20px; border: 0px solid #ffff…" at bounding box center [276, 133] width 213 height 192
click at [205, 119] on div "Read and extract energy efficiency indicators for {site_name} from local data f…" at bounding box center [210, 119] width 46 height 7
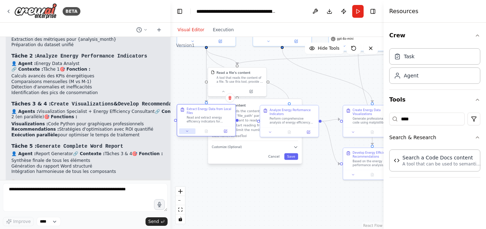
click at [187, 134] on button at bounding box center [187, 132] width 16 height 6
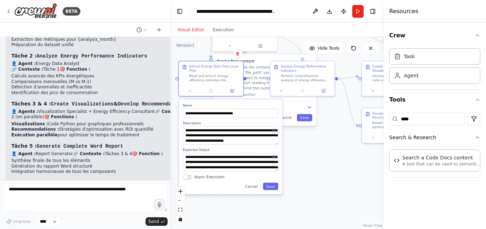
drag, startPoint x: 314, startPoint y: 200, endPoint x: 322, endPoint y: 165, distance: 35.9
click at [322, 165] on div ".deletable-edge-delete-btn { width: 20px; height: 20px; border: 0px solid #ffff…" at bounding box center [276, 133] width 213 height 192
click at [274, 186] on button "Save" at bounding box center [270, 186] width 15 height 7
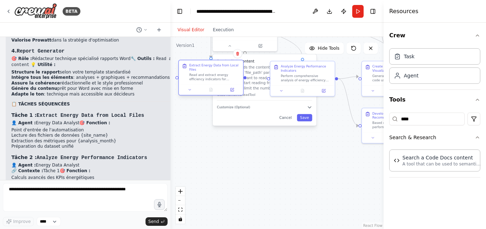
scroll to position [3031, 0]
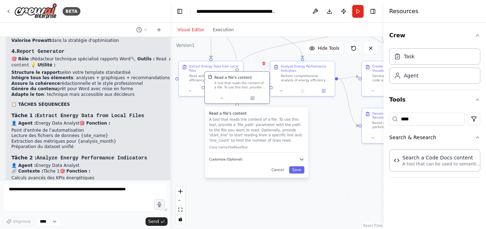
drag, startPoint x: 269, startPoint y: 109, endPoint x: 264, endPoint y: 162, distance: 53.6
click at [264, 162] on button "Customize (Optional)" at bounding box center [256, 159] width 95 height 5
click at [301, 174] on div "Read a file's content A tool that reads the content of a file. To use this tool…" at bounding box center [257, 143] width 104 height 72
click at [300, 173] on button "Save" at bounding box center [296, 169] width 15 height 7
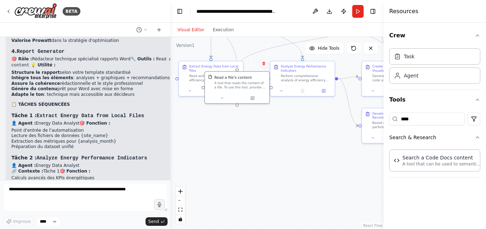
drag, startPoint x: 260, startPoint y: 162, endPoint x: 239, endPoint y: 158, distance: 21.4
drag, startPoint x: 239, startPoint y: 158, endPoint x: 223, endPoint y: 158, distance: 16.0
click at [223, 158] on div ".deletable-edge-delete-btn { width: 20px; height: 20px; border: 0px solid #ffff…" at bounding box center [276, 133] width 213 height 192
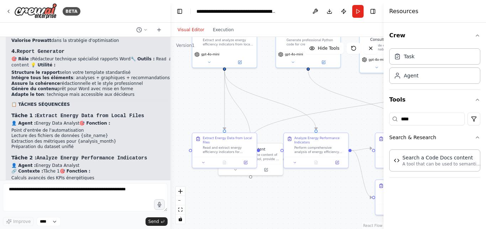
drag, startPoint x: 223, startPoint y: 158, endPoint x: 236, endPoint y: 229, distance: 72.4
click at [236, 229] on div ".deletable-edge-delete-btn { width: 20px; height: 20px; border: 0px solid #ffff…" at bounding box center [276, 133] width 213 height 192
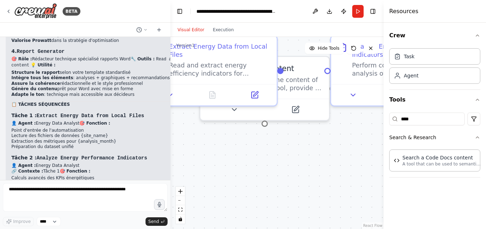
click at [199, 167] on div ".deletable-edge-delete-btn { width: 20px; height: 20px; border: 0px solid #ffff…" at bounding box center [276, 133] width 213 height 192
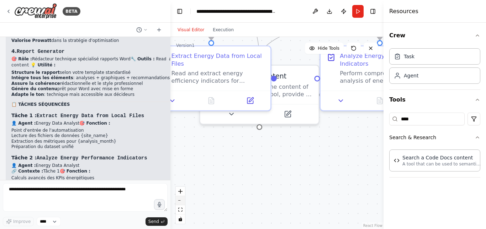
click at [182, 202] on button "zoom out" at bounding box center [180, 200] width 9 height 9
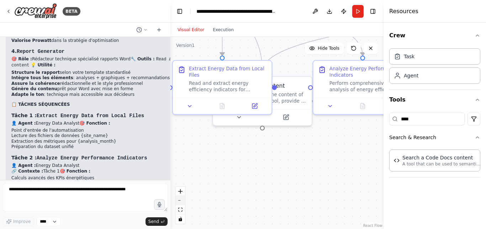
click at [182, 202] on button "zoom out" at bounding box center [180, 200] width 9 height 9
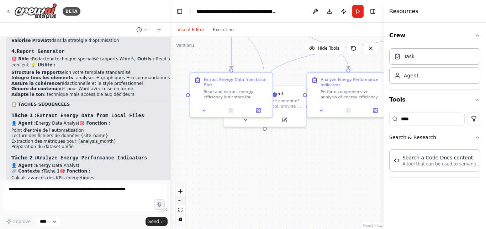
click at [182, 202] on button "zoom out" at bounding box center [180, 200] width 9 height 9
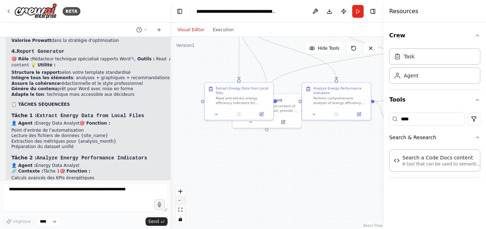
click at [182, 202] on button "zoom out" at bounding box center [180, 200] width 9 height 9
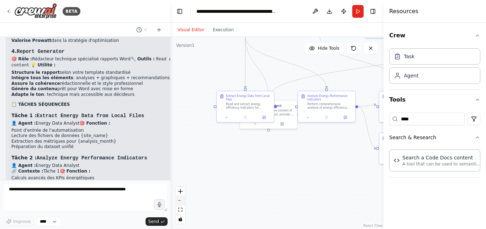
click at [182, 202] on button "zoom out" at bounding box center [180, 200] width 9 height 9
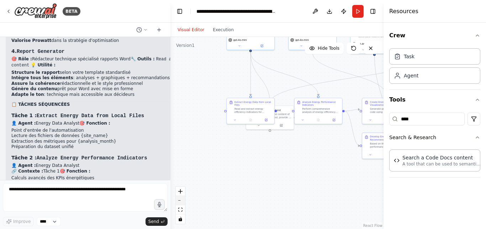
click at [182, 202] on button "zoom out" at bounding box center [180, 200] width 9 height 9
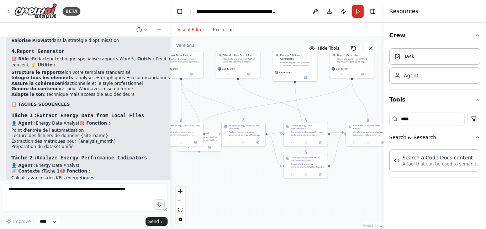
drag, startPoint x: 287, startPoint y: 164, endPoint x: 216, endPoint y: 186, distance: 74.3
click at [216, 186] on div ".deletable-edge-delete-btn { width: 20px; height: 20px; border: 0px solid #ffff…" at bounding box center [276, 133] width 213 height 192
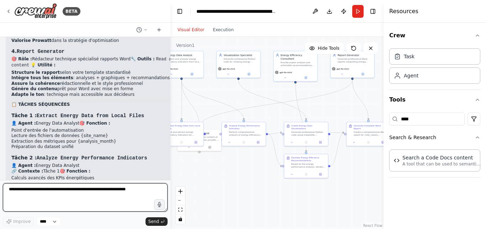
click at [99, 196] on textarea at bounding box center [85, 198] width 165 height 28
type textarea "**********"
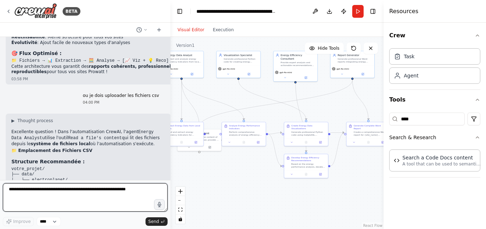
scroll to position [3309, 0]
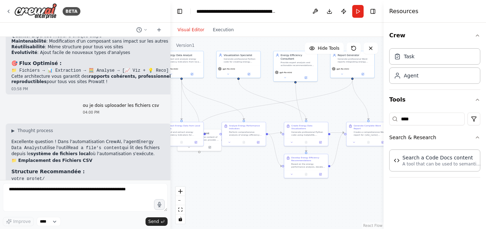
drag, startPoint x: 164, startPoint y: 162, endPoint x: 166, endPoint y: 165, distance: 4.1
click at [166, 165] on div "tu es un assistant expert en Data Engineering et automatisation de rapports. J’…" at bounding box center [85, 108] width 170 height 143
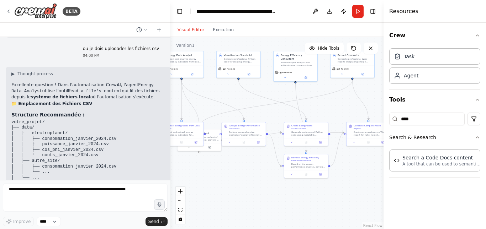
scroll to position [3380, 0]
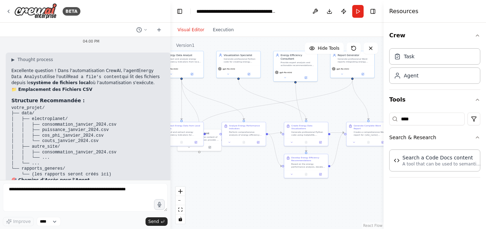
click at [135, 229] on p "Quand vous lancez l'automatisation avec :" at bounding box center [88, 232] width 154 height 6
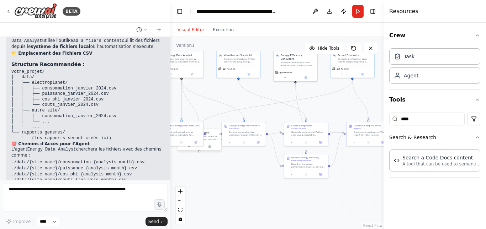
scroll to position [3416, 0]
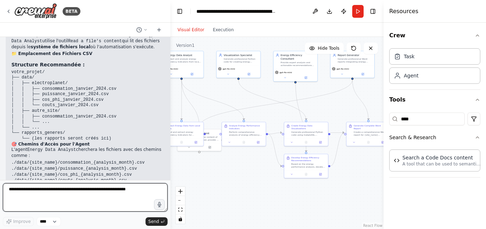
click at [74, 193] on textarea at bounding box center [85, 198] width 165 height 28
type textarea "*"
type textarea "**********"
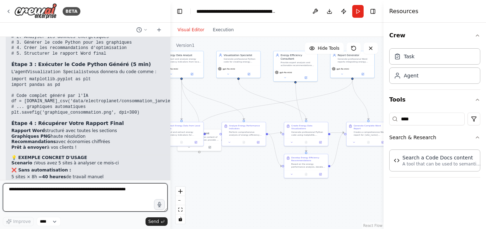
scroll to position [3994, 0]
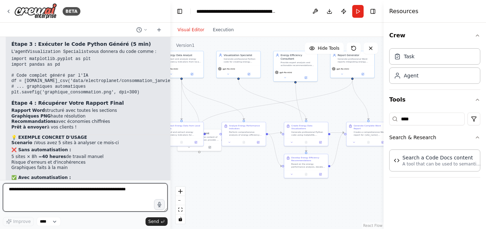
click at [97, 192] on textarea at bounding box center [85, 198] width 165 height 28
type textarea "***"
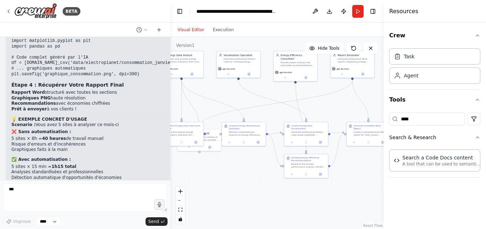
scroll to position [4036, 0]
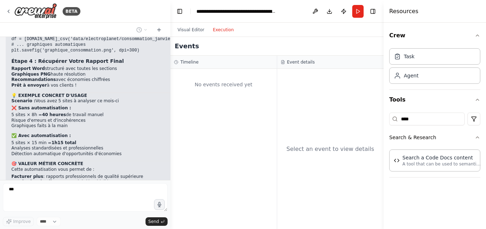
click at [221, 26] on button "Execution" at bounding box center [223, 30] width 30 height 9
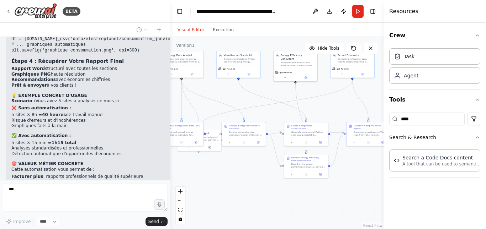
click at [195, 30] on button "Visual Editor" at bounding box center [190, 30] width 35 height 9
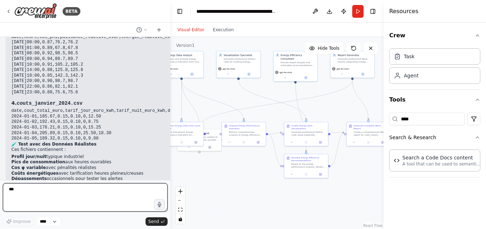
scroll to position [4488, 0]
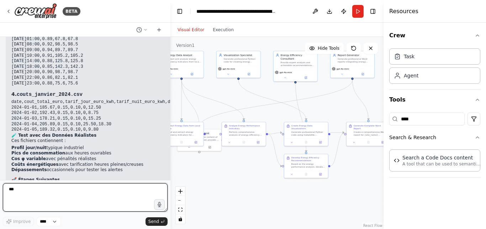
click at [104, 199] on textarea "***" at bounding box center [85, 198] width 165 height 28
type textarea "*"
type textarea "**********"
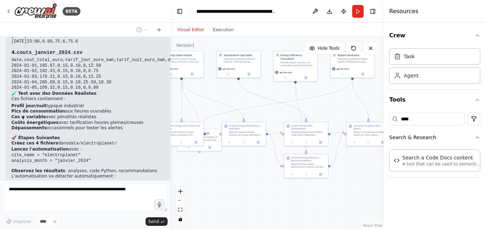
scroll to position [4529, 0]
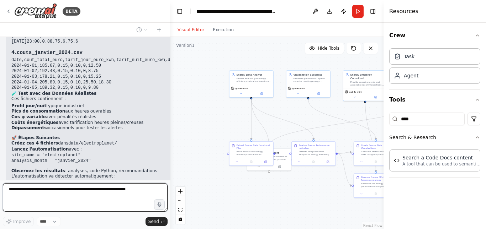
drag, startPoint x: 231, startPoint y: 177, endPoint x: 286, endPoint y: 196, distance: 57.9
click at [286, 196] on div ".deletable-edge-delete-btn { width: 20px; height: 20px; border: 0px solid #ffff…" at bounding box center [276, 133] width 213 height 192
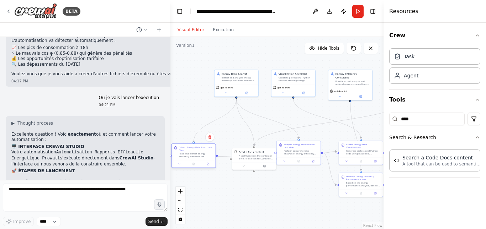
drag, startPoint x: 230, startPoint y: 155, endPoint x: 187, endPoint y: 160, distance: 42.7
click at [187, 160] on div "Extract Energy Data from Local Files Read and extract energy efficiency indicat…" at bounding box center [193, 156] width 44 height 25
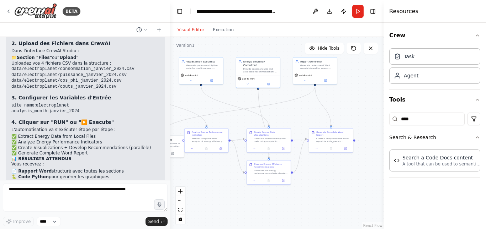
drag, startPoint x: 269, startPoint y: 192, endPoint x: 176, endPoint y: 180, distance: 93.3
click at [176, 180] on div ".deletable-edge-delete-btn { width: 20px; height: 20px; border: 0px solid #ffff…" at bounding box center [276, 133] width 213 height 192
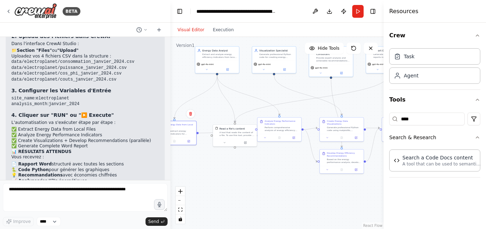
drag, startPoint x: 195, startPoint y: 200, endPoint x: 269, endPoint y: 188, distance: 74.9
click at [269, 188] on div ".deletable-edge-delete-btn { width: 20px; height: 20px; border: 0px solid #ffff…" at bounding box center [276, 133] width 213 height 192
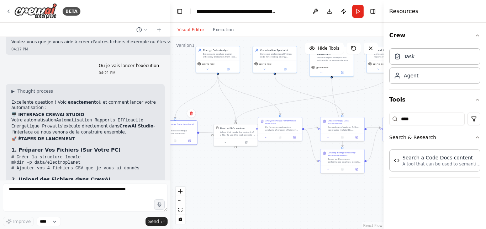
scroll to position [4698, 0]
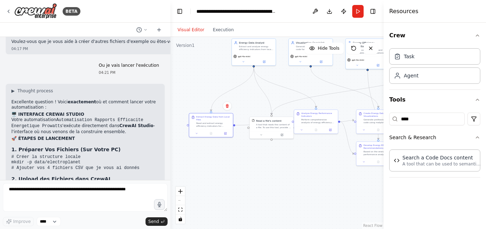
drag, startPoint x: 222, startPoint y: 155, endPoint x: 258, endPoint y: 148, distance: 36.7
click at [258, 148] on div ".deletable-edge-delete-btn { width: 20px; height: 20px; border: 0px solid #ffff…" at bounding box center [276, 133] width 213 height 192
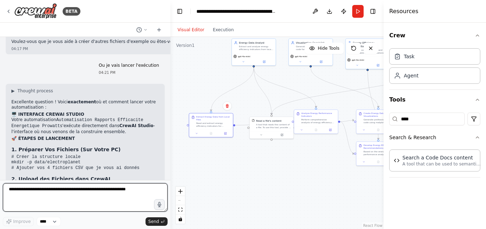
click at [89, 199] on textarea at bounding box center [85, 198] width 165 height 28
type textarea "**********"
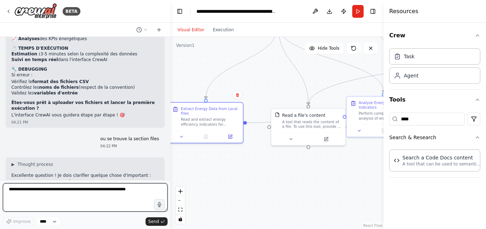
scroll to position [4983, 0]
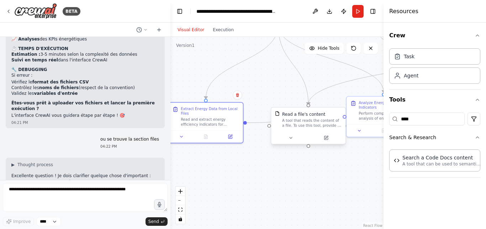
click at [316, 120] on div "A tool that reads the content of a file. To use this tool, provide a 'file_path…" at bounding box center [312, 123] width 60 height 10
click at [288, 141] on button at bounding box center [291, 137] width 34 height 7
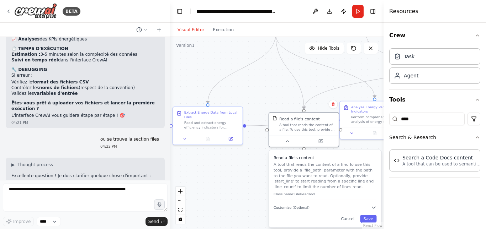
click at [240, 173] on div ".deletable-edge-delete-btn { width: 20px; height: 20px; border: 0px solid #ffff…" at bounding box center [276, 133] width 213 height 192
click at [358, 11] on button "Run" at bounding box center [357, 11] width 11 height 13
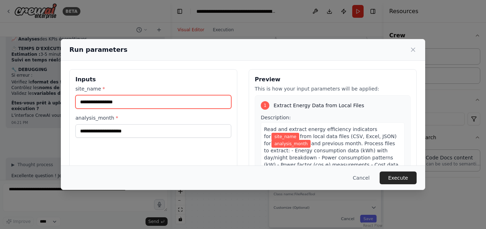
click at [162, 103] on input "site_name *" at bounding box center [153, 102] width 156 height 14
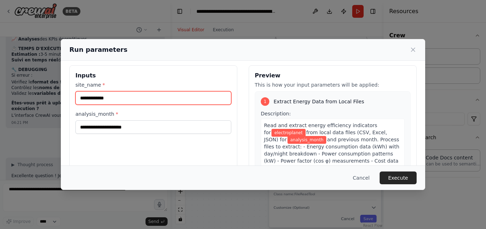
type input "**********"
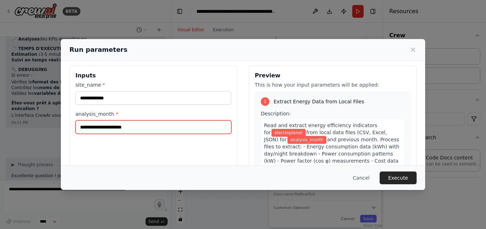
click at [130, 127] on input "analysis_month *" at bounding box center [153, 128] width 156 height 14
type input "*"
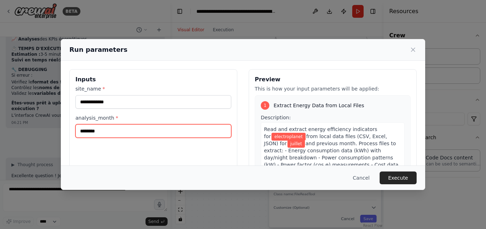
scroll to position [0, 0]
type input "*******"
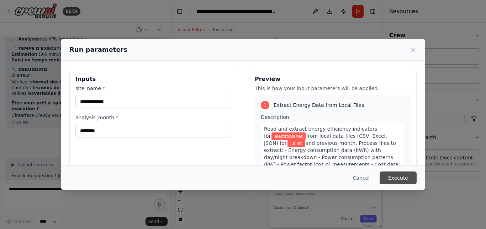
click at [394, 180] on button "Execute" at bounding box center [398, 178] width 37 height 13
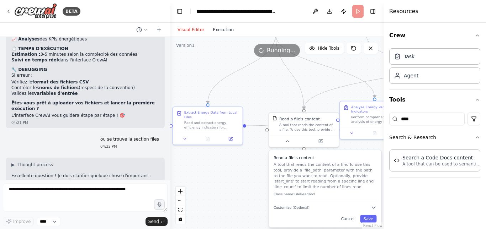
click at [229, 30] on button "Execution" at bounding box center [223, 30] width 30 height 9
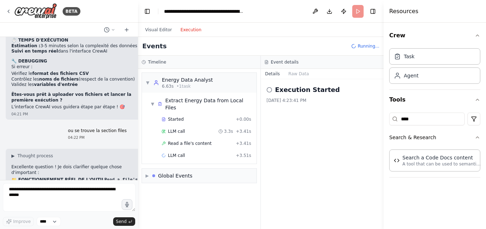
drag, startPoint x: 169, startPoint y: 153, endPoint x: 138, endPoint y: 150, distance: 30.7
click at [138, 150] on div "BETA tu es un assistant expert en Data Engineering et automatisation de rapport…" at bounding box center [243, 114] width 486 height 229
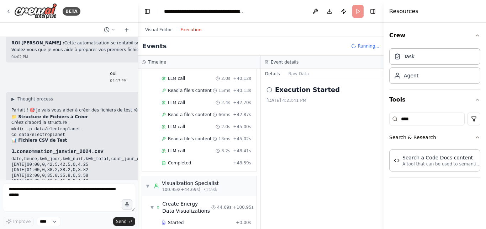
scroll to position [943, 0]
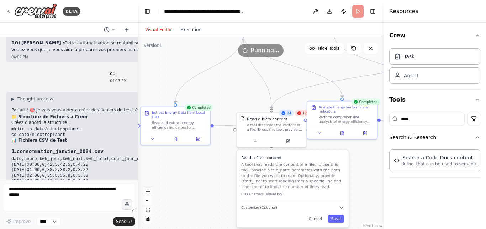
click at [156, 30] on button "Visual Editor" at bounding box center [158, 30] width 35 height 9
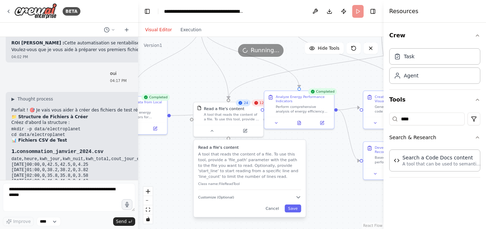
drag, startPoint x: 297, startPoint y: 189, endPoint x: 167, endPoint y: 180, distance: 129.8
click at [167, 180] on div ".deletable-edge-delete-btn { width: 20px; height: 20px; border: 0px solid #ffff…" at bounding box center [260, 133] width 245 height 192
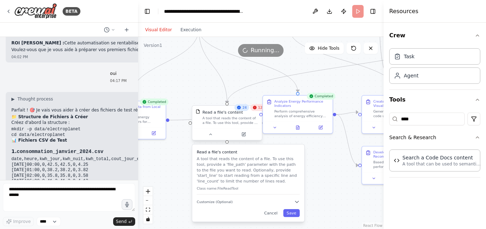
click at [223, 117] on div "A tool that reads the content of a file. To use this tool, provide a 'file_path…" at bounding box center [230, 120] width 56 height 9
click at [259, 111] on div "12" at bounding box center [257, 107] width 15 height 7
click at [257, 110] on icon at bounding box center [254, 107] width 5 height 5
click at [221, 202] on span "Customize (Optional)" at bounding box center [215, 202] width 36 height 5
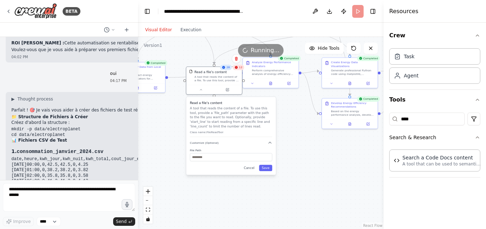
drag, startPoint x: 306, startPoint y: 201, endPoint x: 309, endPoint y: 142, distance: 59.5
click at [309, 142] on div ".deletable-edge-delete-btn { width: 20px; height: 20px; border: 0px solid #ffff…" at bounding box center [260, 133] width 245 height 192
click at [219, 153] on input "text" at bounding box center [231, 157] width 82 height 8
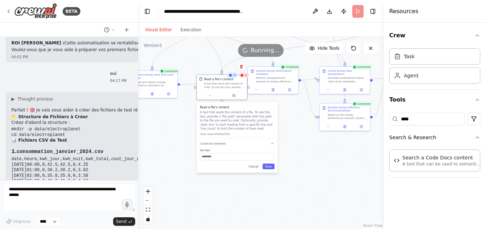
drag, startPoint x: 287, startPoint y: 154, endPoint x: 302, endPoint y: 188, distance: 36.3
click at [302, 188] on div ".deletable-edge-delete-btn { width: 20px; height: 20px; border: 0px solid #ffff…" at bounding box center [260, 133] width 245 height 192
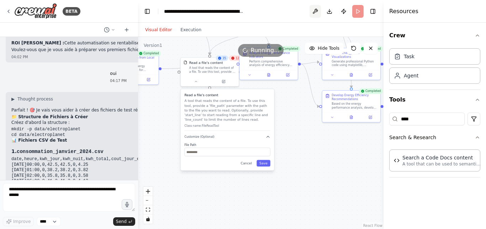
click at [316, 12] on button at bounding box center [315, 11] width 11 height 13
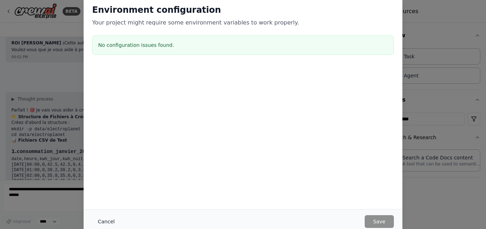
click at [104, 222] on button "Cancel" at bounding box center [106, 222] width 28 height 13
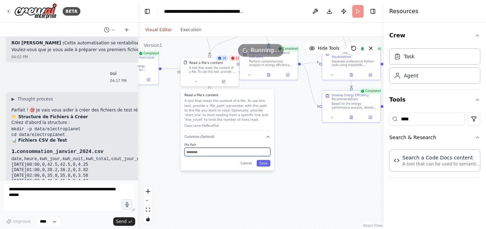
click at [223, 152] on input "text" at bounding box center [227, 152] width 86 height 9
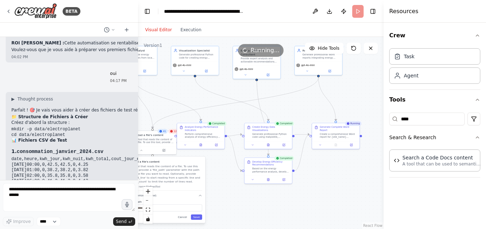
drag, startPoint x: 312, startPoint y: 157, endPoint x: 236, endPoint y: 212, distance: 93.7
click at [236, 212] on div ".deletable-edge-delete-btn { width: 20px; height: 20px; border: 0px solid #ffff…" at bounding box center [260, 133] width 245 height 192
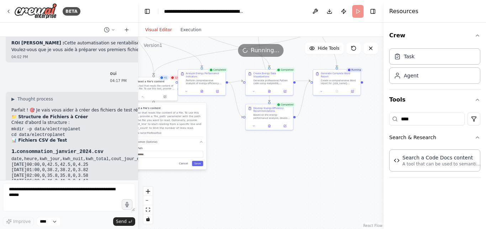
drag, startPoint x: 321, startPoint y: 185, endPoint x: 323, endPoint y: 128, distance: 57.7
click at [323, 128] on div ".deletable-edge-delete-btn { width: 20px; height: 20px; border: 0px solid #ffff…" at bounding box center [260, 133] width 245 height 192
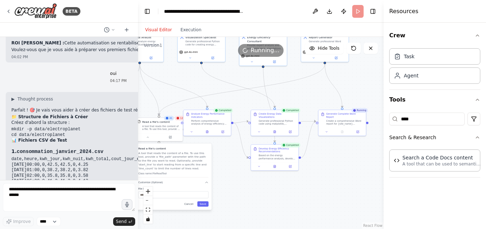
drag, startPoint x: 323, startPoint y: 128, endPoint x: 353, endPoint y: 171, distance: 53.2
click at [353, 171] on div ".deletable-edge-delete-btn { width: 20px; height: 20px; border: 0px solid #ffff…" at bounding box center [260, 133] width 245 height 192
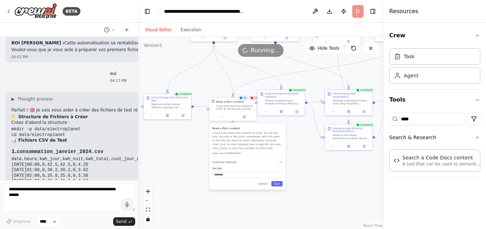
drag, startPoint x: 300, startPoint y: 186, endPoint x: 348, endPoint y: 166, distance: 52.7
click at [348, 166] on div ".deletable-edge-delete-btn { width: 20px; height: 20px; border: 0px solid #ffff…" at bounding box center [260, 133] width 245 height 192
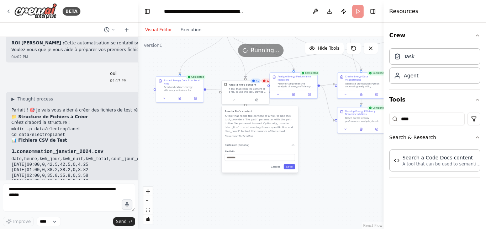
drag, startPoint x: 332, startPoint y: 193, endPoint x: 344, endPoint y: 176, distance: 20.6
click at [344, 176] on div ".deletable-edge-delete-btn { width: 20px; height: 20px; border: 0px solid #ffff…" at bounding box center [260, 133] width 245 height 192
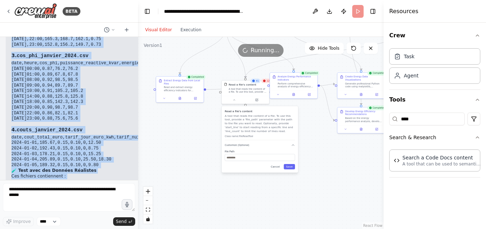
scroll to position [5041, 0]
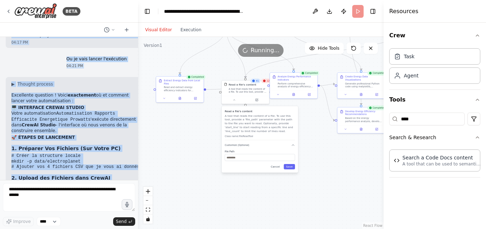
drag, startPoint x: 81, startPoint y: 159, endPoint x: 84, endPoint y: 205, distance: 46.0
click at [84, 205] on div "BETA tu es un assistant expert en Data Engineering et automatisation de rapport…" at bounding box center [69, 114] width 138 height 229
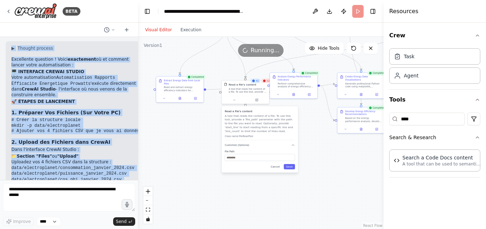
click at [88, 226] on p "L'automatisation va s'exécuter étape par étape :" at bounding box center [75, 229] width 128 height 6
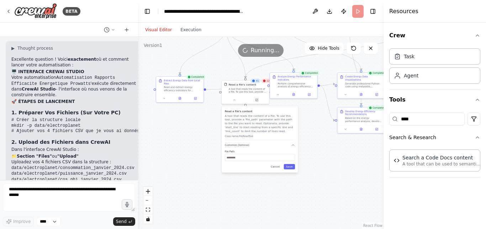
drag, startPoint x: 91, startPoint y: 155, endPoint x: 104, endPoint y: 84, distance: 72.0
click at [104, 84] on div "▶ Thought process Excellente question ! Voici exactement où et comment lancer v…" at bounding box center [75, 209] width 128 height 327
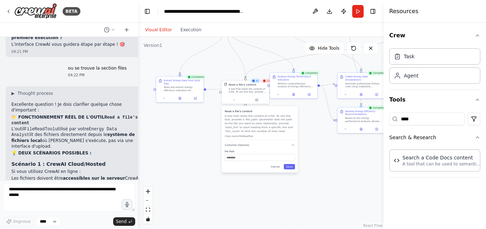
scroll to position [5365, 0]
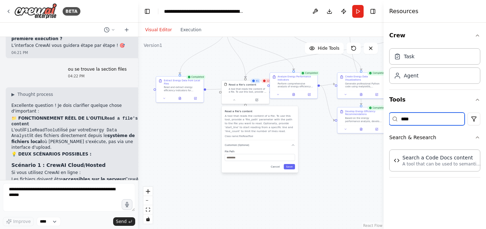
click at [449, 115] on input "****" at bounding box center [426, 119] width 75 height 13
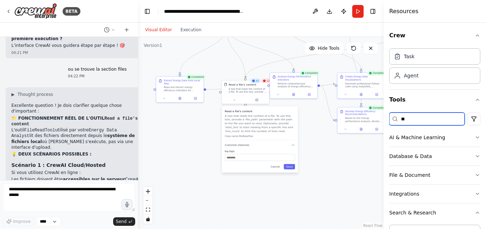
type input "*"
type input "**"
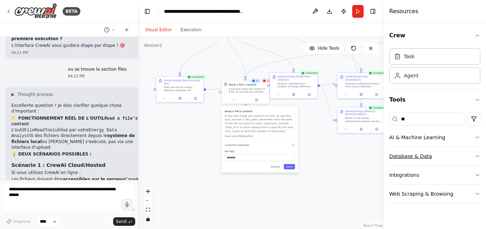
click at [422, 152] on button "Database & Data" at bounding box center [434, 156] width 91 height 18
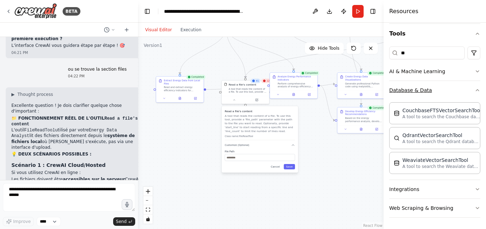
scroll to position [66, 0]
click at [411, 189] on button "Integrations" at bounding box center [434, 190] width 91 height 18
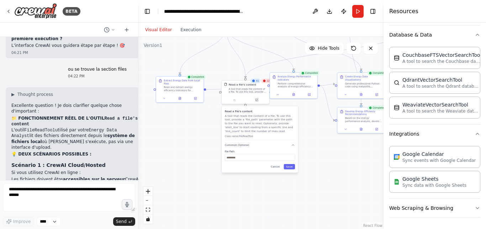
drag, startPoint x: 344, startPoint y: 180, endPoint x: 325, endPoint y: 178, distance: 19.4
click at [325, 178] on div ".deletable-edge-delete-btn { width: 20px; height: 20px; border: 0px solid #ffff…" at bounding box center [260, 133] width 245 height 192
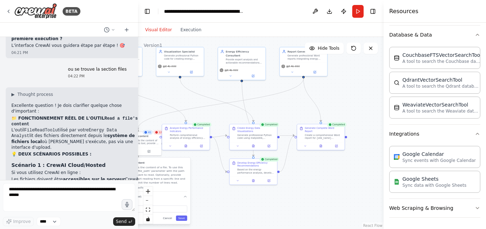
drag, startPoint x: 325, startPoint y: 178, endPoint x: 209, endPoint y: 229, distance: 126.8
click at [209, 229] on div ".deletable-edge-delete-btn { width: 20px; height: 20px; border: 0px solid #ffff…" at bounding box center [260, 133] width 245 height 192
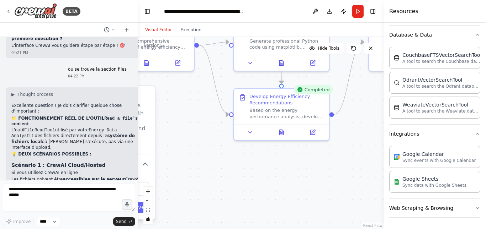
click at [277, 185] on div ".deletable-edge-delete-btn { width: 20px; height: 20px; border: 0px solid #ffff…" at bounding box center [260, 133] width 245 height 192
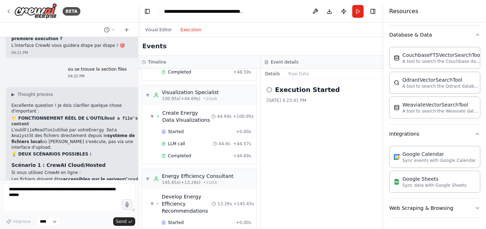
click at [187, 32] on button "Execution" at bounding box center [191, 30] width 30 height 9
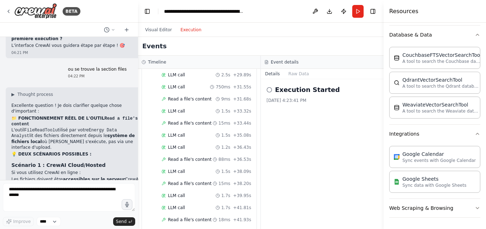
scroll to position [1554, 0]
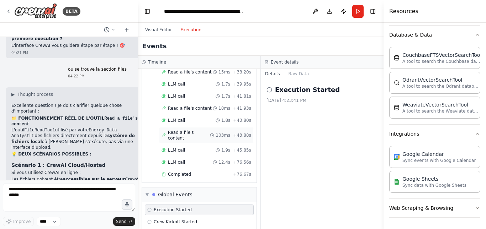
scroll to position [1619, 0]
click at [174, 191] on div "Global Events" at bounding box center [175, 194] width 35 height 7
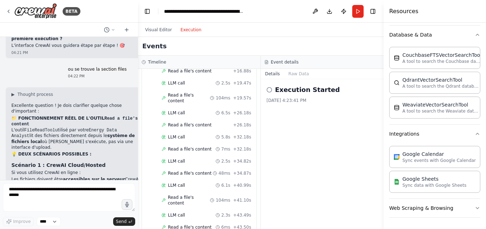
scroll to position [150, 0]
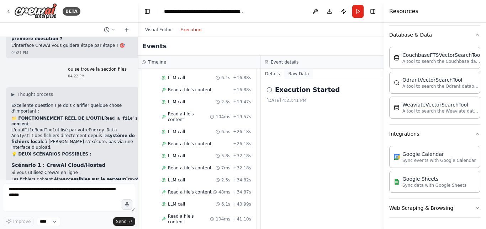
click at [300, 76] on button "Raw Data" at bounding box center [298, 74] width 29 height 10
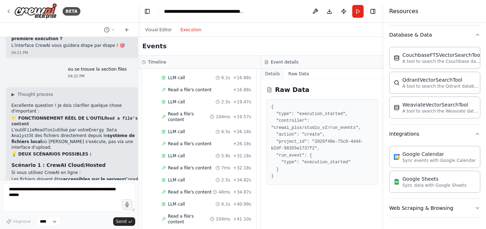
click at [278, 72] on button "Details" at bounding box center [272, 74] width 23 height 10
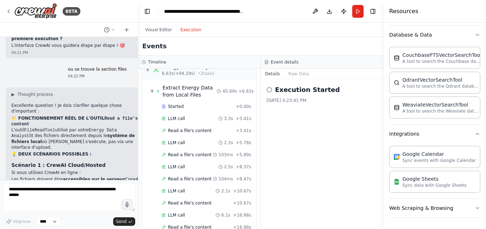
scroll to position [0, 0]
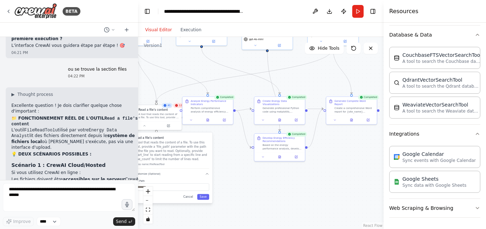
click at [160, 30] on button "Visual Editor" at bounding box center [158, 30] width 35 height 9
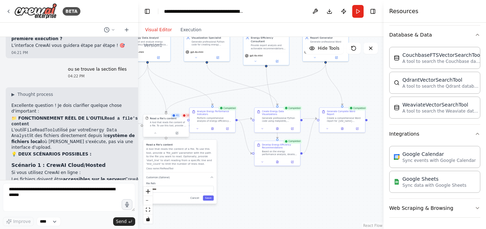
click at [158, 123] on div "A tool that reads the content of a file. To use this tool, provide a 'file_path…" at bounding box center [168, 124] width 37 height 6
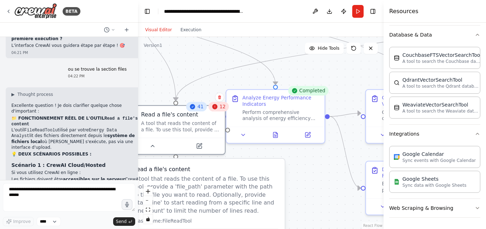
click at [221, 108] on div "12" at bounding box center [218, 107] width 20 height 10
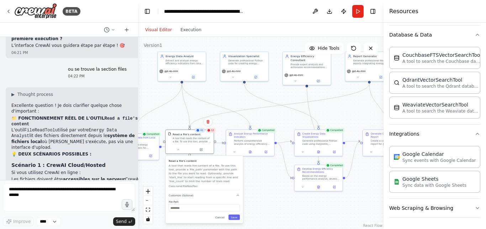
drag, startPoint x: 242, startPoint y: 210, endPoint x: 230, endPoint y: 186, distance: 26.3
click at [230, 186] on div "Read a file's content A tool that reads the content of a file. To use this tool…" at bounding box center [203, 189] width 77 height 67
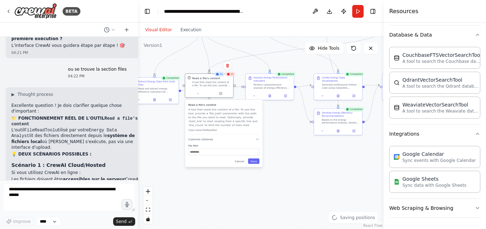
drag, startPoint x: 297, startPoint y: 193, endPoint x: 316, endPoint y: 137, distance: 59.4
click at [316, 137] on div ".deletable-edge-delete-btn { width: 20px; height: 20px; border: 0px solid #ffff…" at bounding box center [260, 133] width 245 height 192
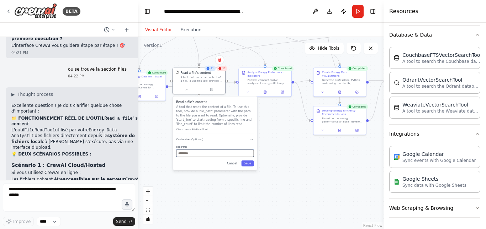
click at [202, 153] on input "text" at bounding box center [215, 154] width 78 height 8
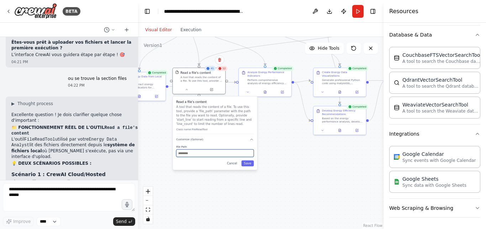
scroll to position [5351, 0]
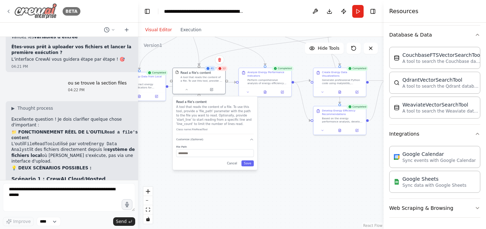
click at [6, 11] on icon at bounding box center [9, 12] width 6 height 6
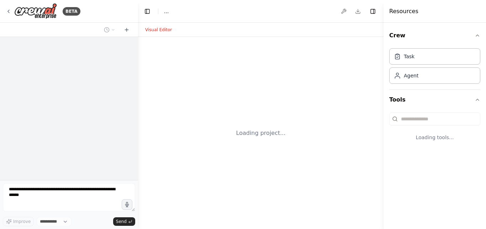
select select "****"
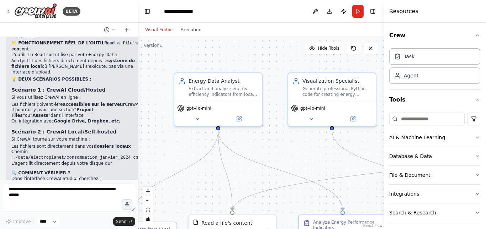
scroll to position [5109, 0]
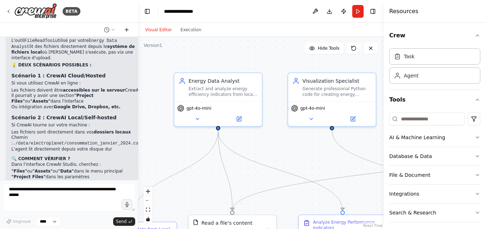
click at [129, 32] on button at bounding box center [126, 30] width 11 height 9
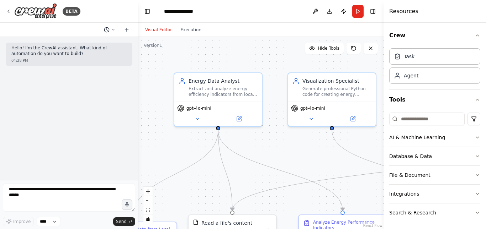
click at [112, 30] on icon at bounding box center [113, 30] width 4 height 4
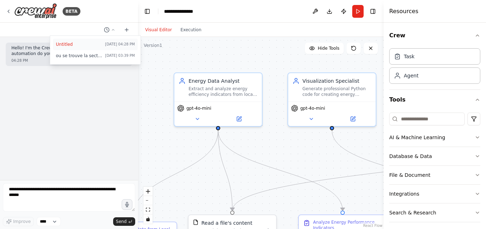
click at [88, 47] on span "Untitled" at bounding box center [79, 45] width 46 height 6
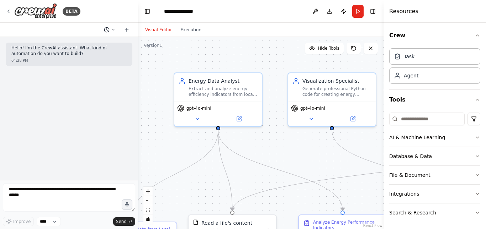
click at [110, 29] on button at bounding box center [109, 30] width 17 height 9
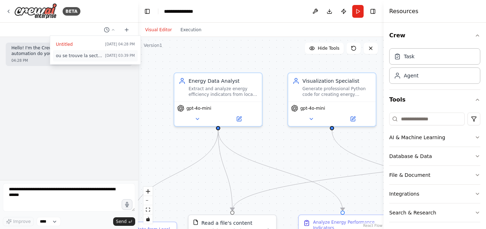
click at [93, 61] on button "ou se trouve la section files [DATE] 03:39 PM" at bounding box center [95, 55] width 85 height 11
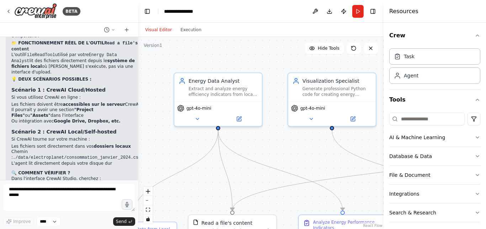
scroll to position [5109, 0]
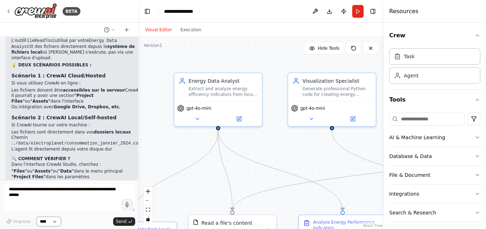
click at [54, 219] on select "****" at bounding box center [49, 221] width 24 height 9
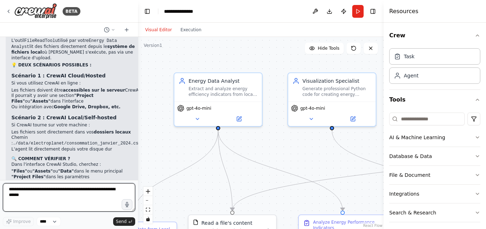
click at [95, 200] on textarea at bounding box center [69, 198] width 132 height 28
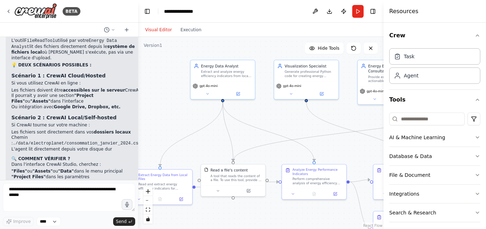
drag, startPoint x: 284, startPoint y: 58, endPoint x: 287, endPoint y: 19, distance: 39.6
click at [287, 19] on main "**********" at bounding box center [260, 114] width 245 height 229
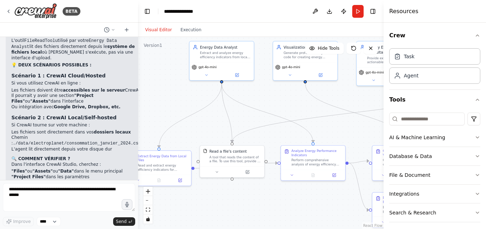
drag, startPoint x: 263, startPoint y: 122, endPoint x: 262, endPoint y: 102, distance: 20.0
click at [262, 102] on div ".deletable-edge-delete-btn { width: 20px; height: 20px; border: 0px solid #ffff…" at bounding box center [260, 133] width 245 height 192
click at [401, 175] on button "File & Document" at bounding box center [434, 175] width 91 height 18
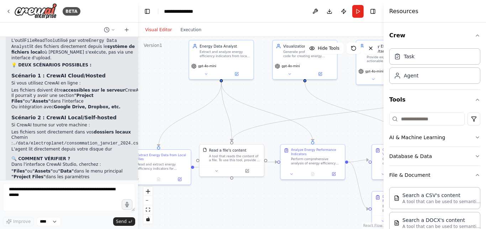
drag, startPoint x: 401, startPoint y: 175, endPoint x: 409, endPoint y: 126, distance: 49.5
drag, startPoint x: 429, startPoint y: 162, endPoint x: 437, endPoint y: 85, distance: 76.9
drag, startPoint x: 428, startPoint y: 160, endPoint x: 433, endPoint y: 188, distance: 28.1
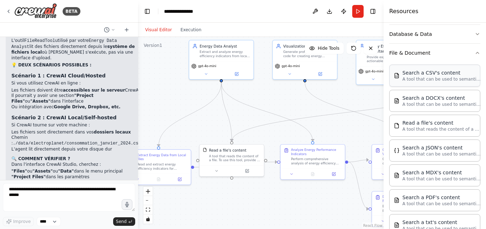
scroll to position [122, 0]
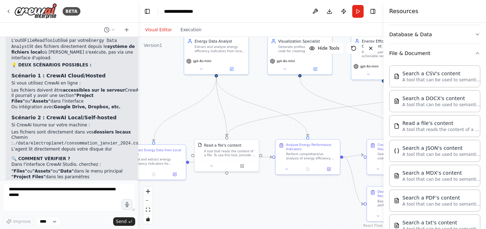
drag, startPoint x: 301, startPoint y: 196, endPoint x: 296, endPoint y: 191, distance: 7.1
click at [296, 191] on div ".deletable-edge-delete-btn { width: 20px; height: 20px; border: 0px solid #ffff…" at bounding box center [260, 133] width 245 height 192
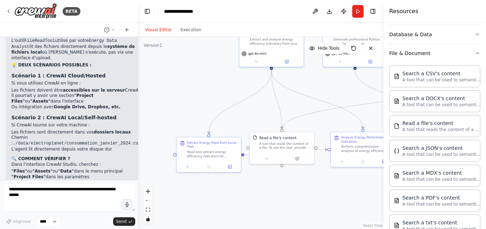
drag, startPoint x: 298, startPoint y: 214, endPoint x: 356, endPoint y: 206, distance: 58.5
click at [356, 206] on div ".deletable-edge-delete-btn { width: 20px; height: 20px; border: 0px solid #ffff…" at bounding box center [260, 133] width 245 height 192
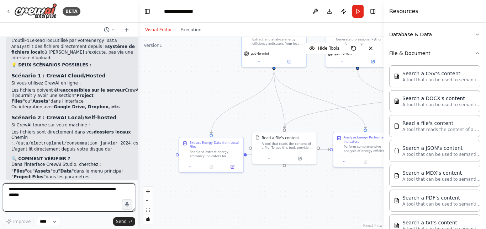
click at [86, 191] on textarea at bounding box center [69, 198] width 132 height 28
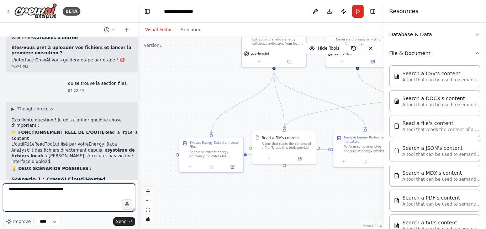
scroll to position [5005, 0]
type textarea "**********"
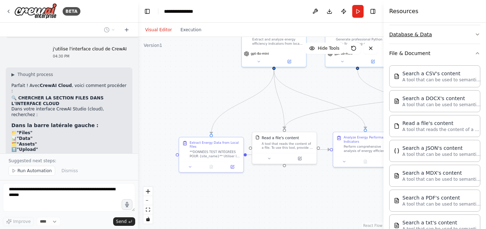
scroll to position [0, 0]
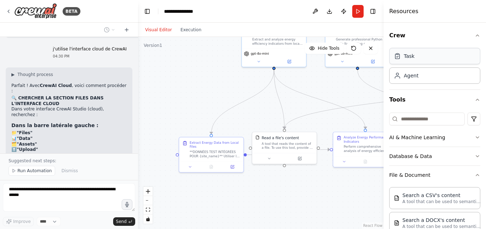
click at [408, 58] on div "Task" at bounding box center [409, 56] width 11 height 7
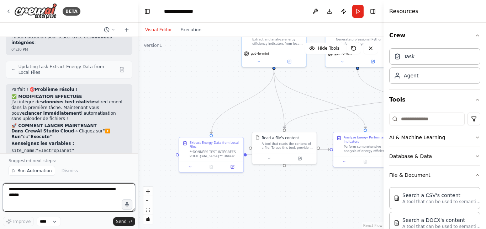
scroll to position [5531, 0]
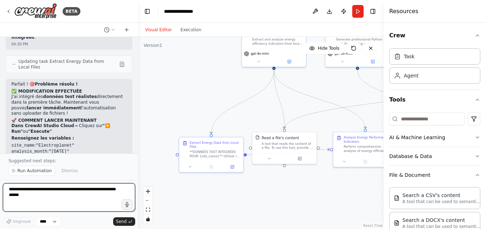
click at [136, 40] on div at bounding box center [136, 114] width 3 height 229
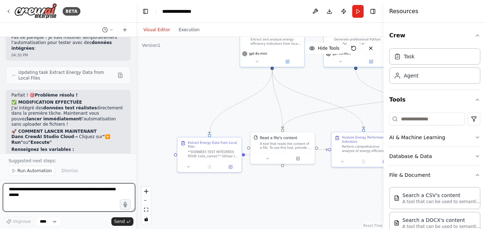
scroll to position [5553, 0]
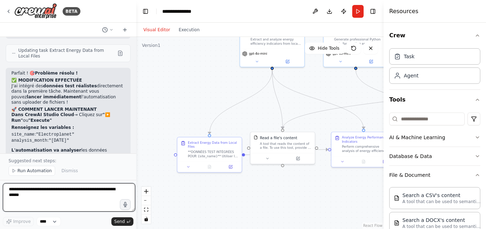
click at [136, 40] on div "BETA tu es un assistant expert en Data Engineering et automatisation de rapport…" at bounding box center [243, 114] width 486 height 229
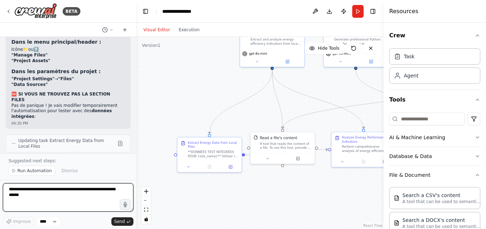
scroll to position [5463, 0]
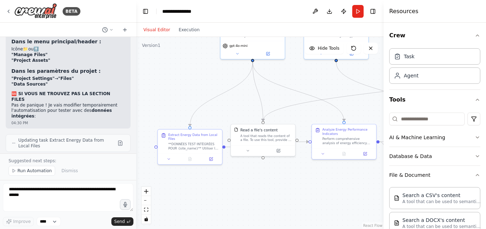
drag, startPoint x: 234, startPoint y: 192, endPoint x: 215, endPoint y: 184, distance: 21.1
click at [215, 184] on div ".deletable-edge-delete-btn { width: 20px; height: 20px; border: 0px solid #ffff…" at bounding box center [259, 133] width 247 height 192
click at [190, 146] on div "**DONNÉES TEST INTÉGRÉES POUR {site_name}** Utiliser les données suivantes pour…" at bounding box center [193, 145] width 51 height 8
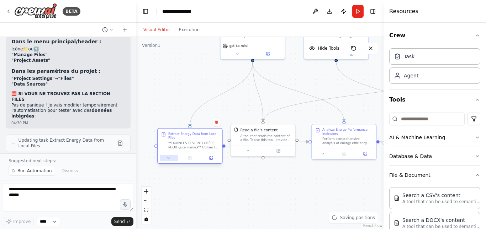
click at [170, 159] on icon at bounding box center [169, 158] width 4 height 4
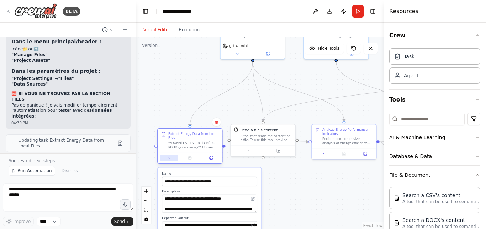
click at [170, 159] on icon at bounding box center [169, 158] width 4 height 4
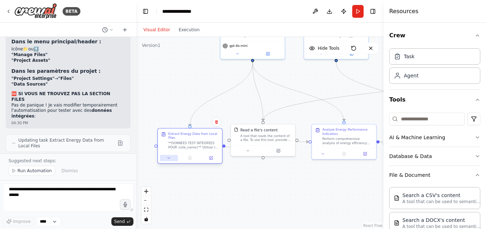
click at [170, 159] on icon at bounding box center [169, 158] width 4 height 4
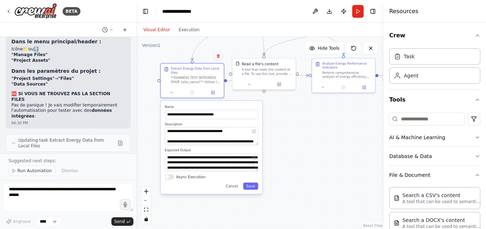
drag, startPoint x: 280, startPoint y: 185, endPoint x: 282, endPoint y: 118, distance: 66.9
click at [282, 118] on div ".deletable-edge-delete-btn { width: 20px; height: 20px; border: 0px solid #ffff…" at bounding box center [259, 133] width 247 height 192
click at [252, 186] on button "Save" at bounding box center [250, 186] width 15 height 7
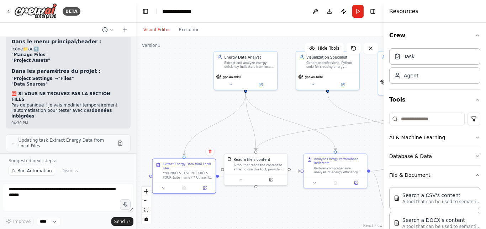
drag, startPoint x: 311, startPoint y: 116, endPoint x: 302, endPoint y: 216, distance: 100.0
click at [302, 216] on div ".deletable-edge-delete-btn { width: 20px; height: 20px; border: 0px solid #ffff…" at bounding box center [259, 133] width 247 height 192
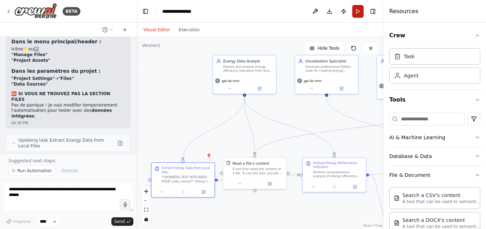
click at [357, 14] on button "Run" at bounding box center [357, 11] width 11 height 13
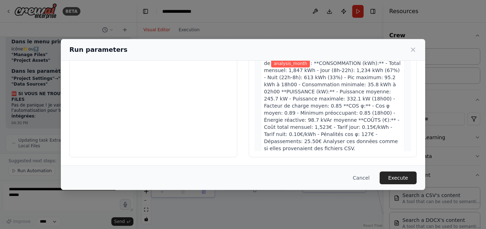
scroll to position [0, 0]
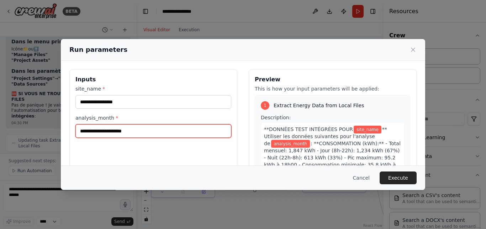
click at [138, 126] on input "analysis_month *" at bounding box center [153, 132] width 156 height 14
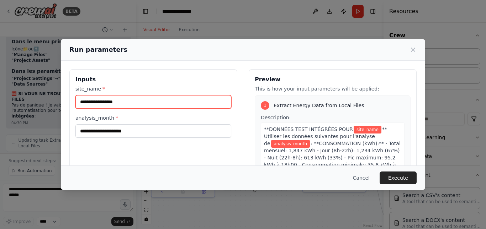
click at [131, 101] on input "site_name *" at bounding box center [153, 102] width 156 height 14
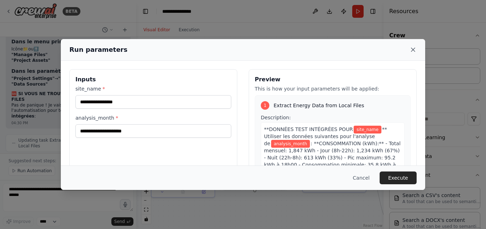
click at [414, 51] on icon at bounding box center [412, 49] width 7 height 7
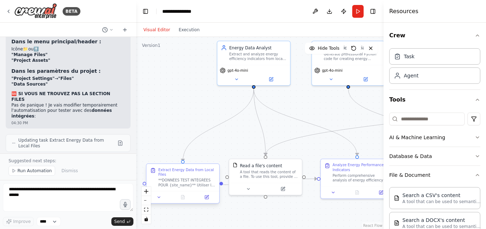
click at [178, 181] on div "**DONNÉES TEST INTÉGRÉES POUR {site_name}** Utiliser les données suivantes pour…" at bounding box center [186, 183] width 57 height 10
click at [160, 200] on button at bounding box center [159, 197] width 20 height 7
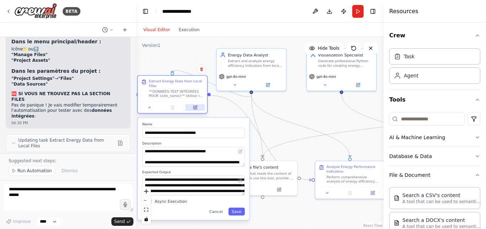
drag, startPoint x: 201, startPoint y: 203, endPoint x: 193, endPoint y: 111, distance: 92.9
click at [193, 111] on div at bounding box center [172, 107] width 69 height 11
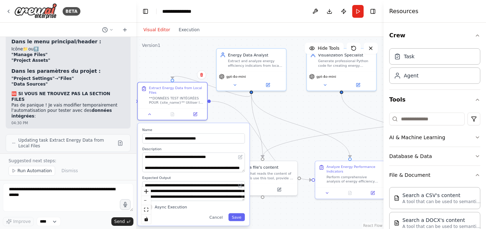
drag, startPoint x: 243, startPoint y: 155, endPoint x: 244, endPoint y: 162, distance: 6.8
click at [244, 162] on div "**********" at bounding box center [193, 163] width 102 height 20
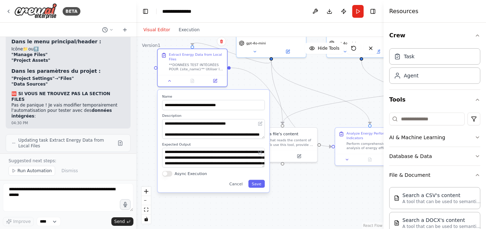
drag, startPoint x: 264, startPoint y: 208, endPoint x: 288, endPoint y: 176, distance: 39.8
click at [288, 176] on div ".deletable-edge-delete-btn { width: 20px; height: 20px; border: 0px solid #ffff…" at bounding box center [259, 133] width 247 height 192
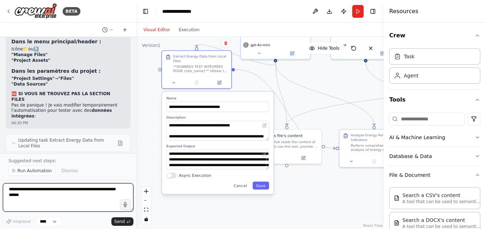
click at [99, 196] on textarea at bounding box center [68, 198] width 131 height 28
type textarea "*"
type textarea "**********"
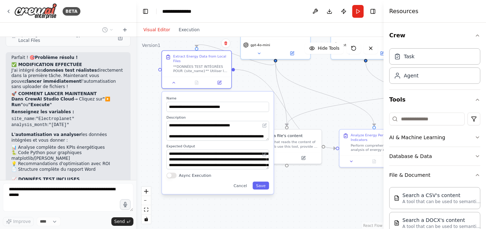
scroll to position [5568, 0]
click at [261, 187] on button "Save" at bounding box center [261, 186] width 16 height 8
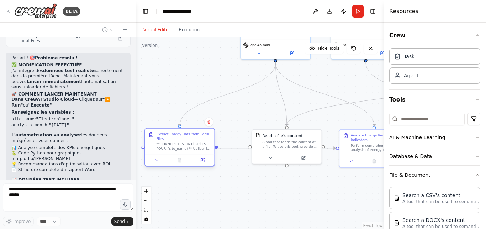
drag, startPoint x: 206, startPoint y: 56, endPoint x: 189, endPoint y: 142, distance: 87.4
click at [189, 142] on div "Extract Energy Data from Local Files **DONNÉES TEST INTÉGRÉES POUR {site_name}*…" at bounding box center [183, 141] width 55 height 19
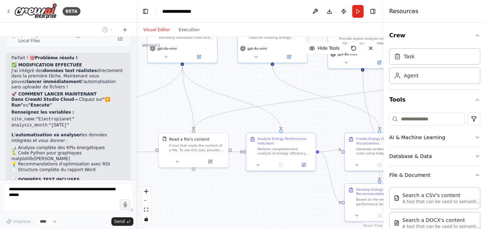
drag, startPoint x: 244, startPoint y: 178, endPoint x: 141, endPoint y: 181, distance: 103.6
click at [141, 181] on div ".deletable-edge-delete-btn { width: 20px; height: 20px; border: 0px solid #ffff…" at bounding box center [259, 133] width 247 height 192
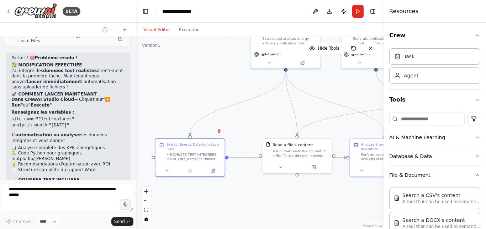
drag, startPoint x: 213, startPoint y: 184, endPoint x: 326, endPoint y: 190, distance: 113.0
click at [326, 190] on div ".deletable-edge-delete-btn { width: 20px; height: 20px; border: 0px solid #ffff…" at bounding box center [259, 133] width 247 height 192
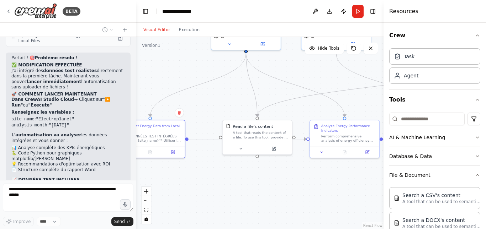
drag, startPoint x: 229, startPoint y: 191, endPoint x: 188, endPoint y: 171, distance: 45.5
click at [188, 171] on div ".deletable-edge-delete-btn { width: 20px; height: 20px; border: 0px solid #ffff…" at bounding box center [259, 133] width 247 height 192
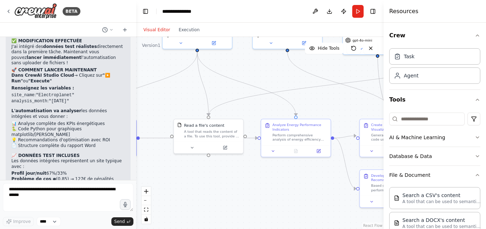
drag, startPoint x: 231, startPoint y: 180, endPoint x: 134, endPoint y: 177, distance: 97.2
click at [134, 177] on div "BETA tu es un assistant expert en Data Engineering et automatisation de rapport…" at bounding box center [243, 114] width 486 height 229
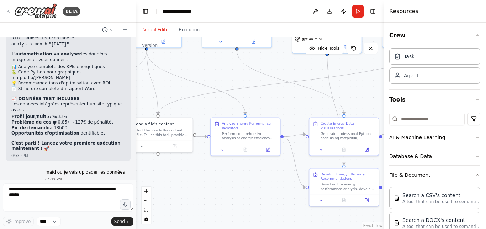
scroll to position [5640, 0]
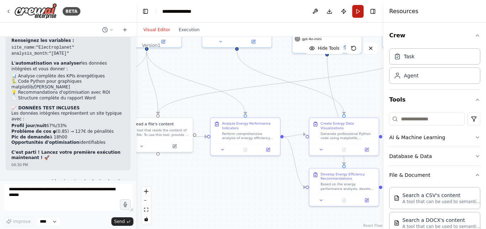
click at [358, 11] on button "Run" at bounding box center [357, 11] width 11 height 13
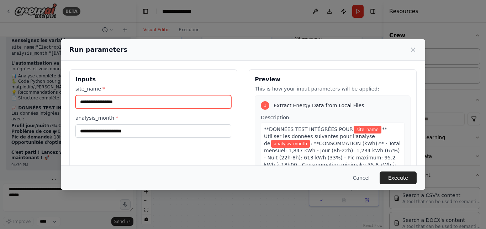
click at [140, 98] on input "site_name *" at bounding box center [153, 102] width 156 height 14
type input "**********"
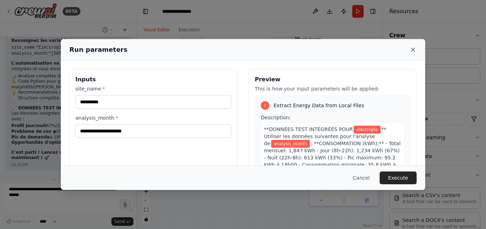
click at [416, 50] on icon at bounding box center [412, 49] width 7 height 7
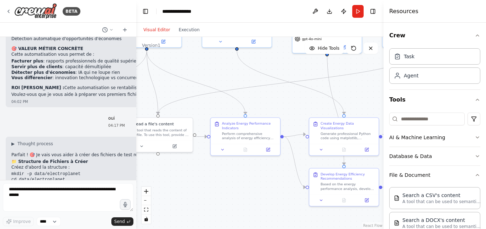
scroll to position [4113, 0]
click at [358, 10] on button "Run" at bounding box center [357, 11] width 11 height 13
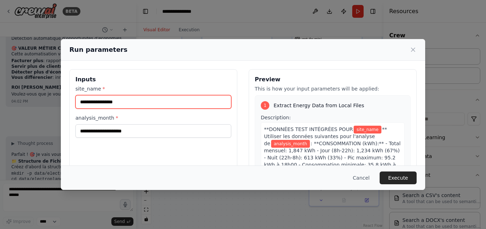
click at [127, 102] on input "site_name *" at bounding box center [153, 102] width 156 height 14
type input "**********"
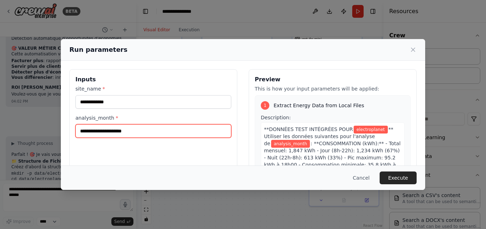
click at [142, 134] on input "analysis_month *" at bounding box center [153, 132] width 156 height 14
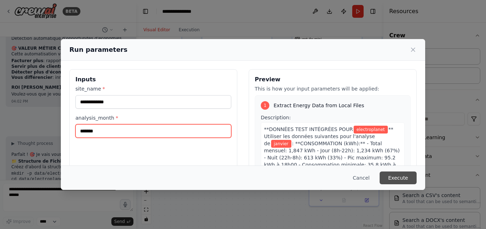
type input "*******"
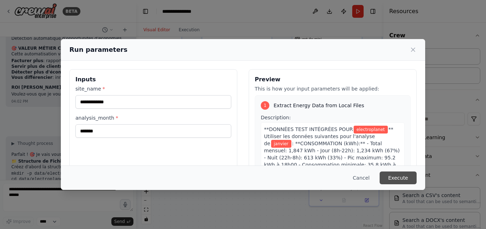
click at [411, 179] on button "Execute" at bounding box center [398, 178] width 37 height 13
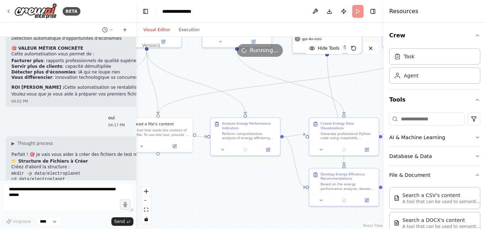
click at [322, 70] on div ".deletable-edge-delete-btn { width: 20px; height: 20px; border: 0px solid #ffff…" at bounding box center [259, 133] width 247 height 192
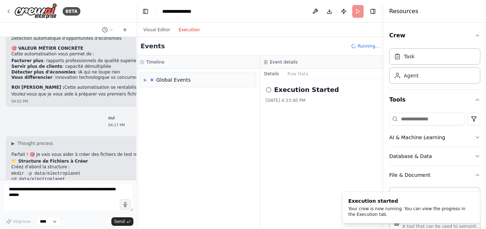
click at [184, 30] on button "Execution" at bounding box center [189, 30] width 30 height 9
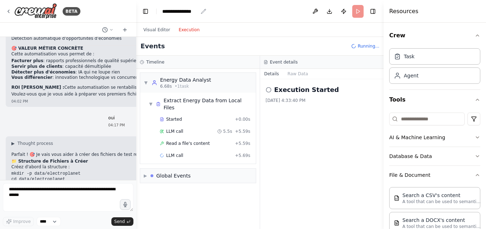
click at [192, 12] on div "**********" at bounding box center [180, 11] width 36 height 7
drag, startPoint x: 201, startPoint y: 12, endPoint x: 160, endPoint y: 11, distance: 41.3
click at [160, 11] on header "**********" at bounding box center [259, 11] width 247 height 23
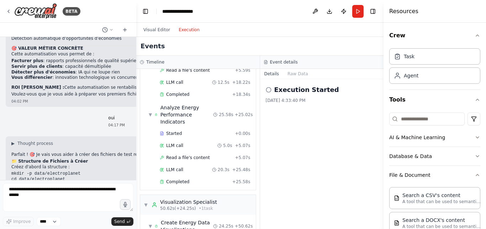
scroll to position [0, 0]
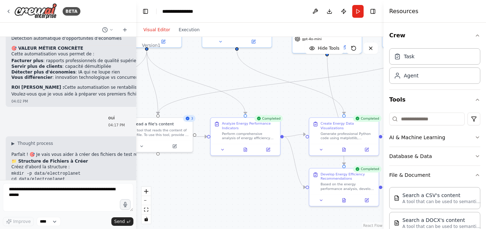
click at [151, 31] on button "Visual Editor" at bounding box center [156, 30] width 35 height 9
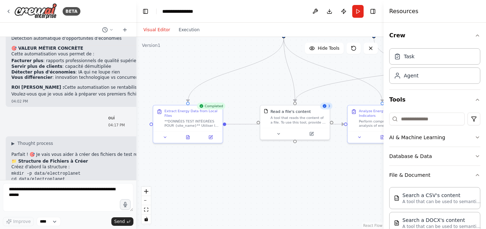
drag, startPoint x: 205, startPoint y: 183, endPoint x: 342, endPoint y: 172, distance: 137.8
click at [342, 172] on div ".deletable-edge-delete-btn { width: 20px; height: 20px; border: 0px solid #ffff…" at bounding box center [259, 133] width 247 height 192
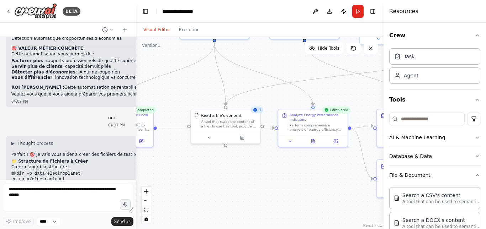
drag, startPoint x: 342, startPoint y: 172, endPoint x: 116, endPoint y: 143, distance: 227.7
click at [116, 143] on div "BETA tu es un assistant expert en Data Engineering et automatisation de rapport…" at bounding box center [243, 114] width 486 height 229
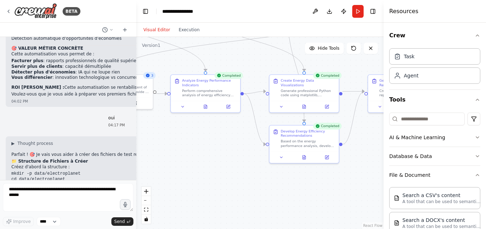
drag, startPoint x: 297, startPoint y: 184, endPoint x: 345, endPoint y: 180, distance: 48.2
click at [345, 180] on div ".deletable-edge-delete-btn { width: 20px; height: 20px; border: 0px solid #ffff…" at bounding box center [259, 133] width 247 height 192
drag, startPoint x: 220, startPoint y: 172, endPoint x: 226, endPoint y: 230, distance: 58.3
click at [226, 229] on html "BETA tu es un assistant expert en Data Engineering et automatisation de rapport…" at bounding box center [243, 114] width 486 height 229
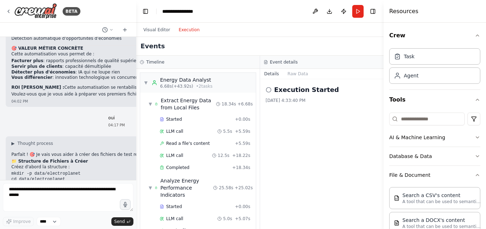
click at [193, 28] on button "Execution" at bounding box center [189, 30] width 30 height 9
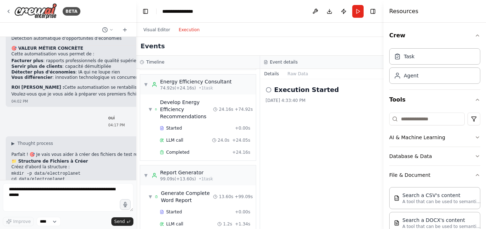
scroll to position [345, 0]
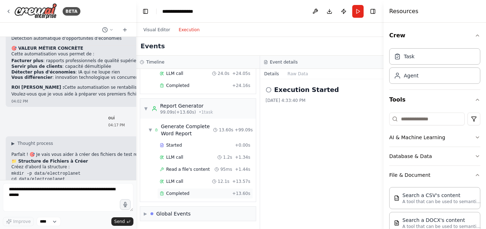
click at [184, 197] on div "Completed + 13.60s" at bounding box center [205, 194] width 96 height 11
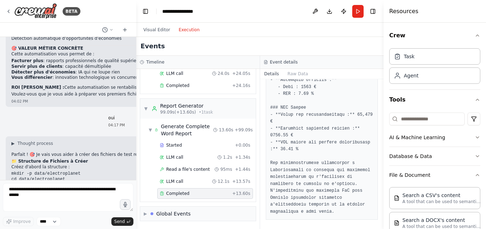
scroll to position [619, 0]
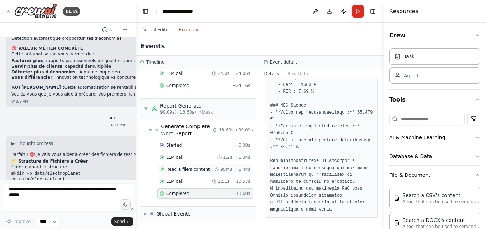
click at [202, 172] on span "Read a file's content" at bounding box center [188, 170] width 44 height 6
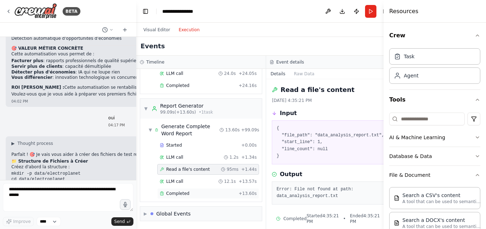
click at [198, 196] on div "Completed" at bounding box center [198, 194] width 76 height 6
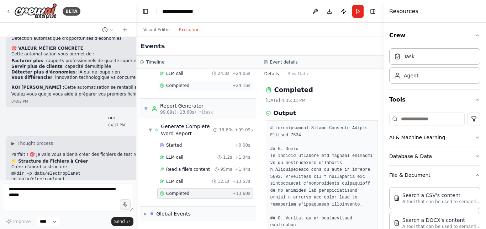
click at [183, 90] on div "Completed + 24.16s" at bounding box center [205, 85] width 96 height 11
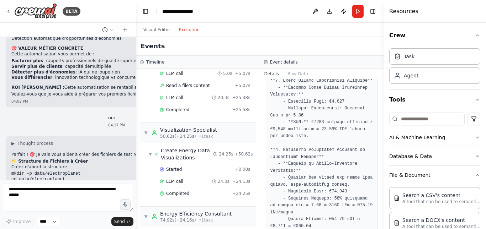
scroll to position [146, 0]
click at [190, 193] on div "Completed" at bounding box center [195, 194] width 70 height 6
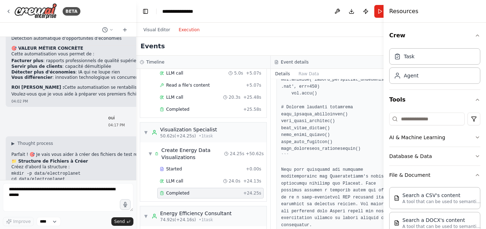
scroll to position [1119, 0]
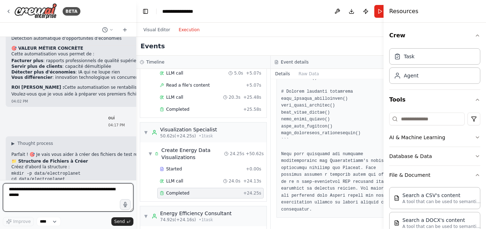
click at [57, 204] on textarea at bounding box center [68, 198] width 131 height 28
type textarea "**********"
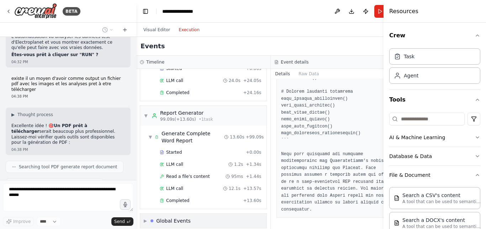
scroll to position [5996, 0]
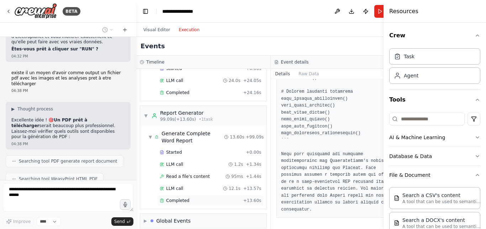
click at [188, 198] on div "Completed + 13.60s" at bounding box center [210, 201] width 106 height 11
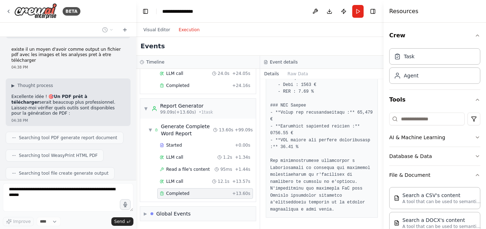
scroll to position [6037, 0]
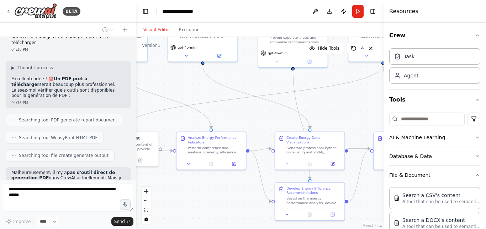
click at [153, 31] on button "Visual Editor" at bounding box center [156, 30] width 35 height 9
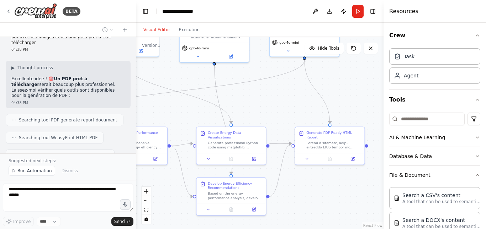
drag, startPoint x: 230, startPoint y: 195, endPoint x: 152, endPoint y: 190, distance: 78.8
click at [152, 190] on div ".deletable-edge-delete-btn { width: 20px; height: 20px; border: 0px solid #ffff…" at bounding box center [259, 133] width 247 height 192
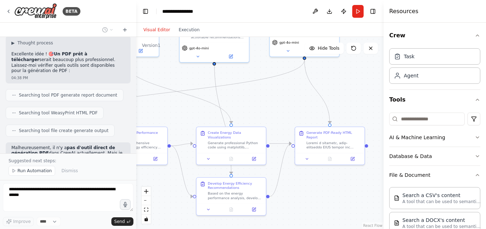
scroll to position [6064, 0]
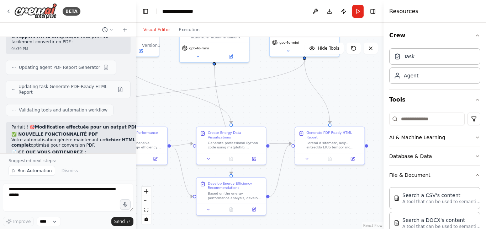
click at [104, 135] on div "Parfait ! 🎯 Modification effectuée pour un output PDF ! ✅ NOUVELLE FONCTIONNALI…" at bounding box center [85, 196] width 149 height 142
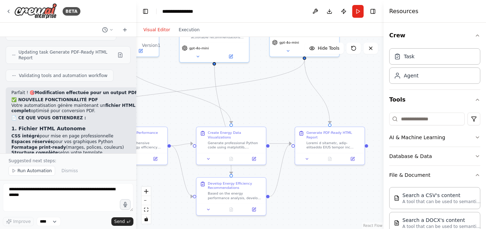
click at [166, 104] on div ".deletable-edge-delete-btn { width: 20px; height: 20px; border: 0px solid #ffff…" at bounding box center [259, 133] width 247 height 192
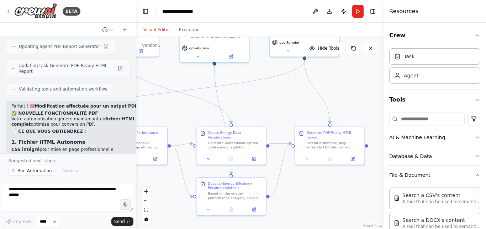
scroll to position [6229, 0]
click at [98, 190] on code "Ouvrir le fichier HTML → Ctrl+P → "Enregistrer comme PDF"" at bounding box center [84, 192] width 146 height 5
click at [102, 195] on p "Option B - Via Outils Pro :" at bounding box center [85, 198] width 149 height 6
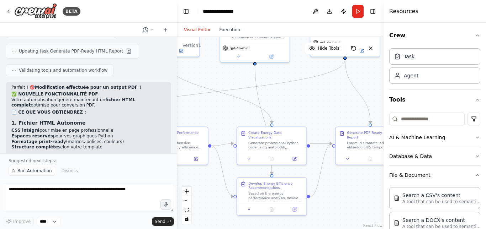
scroll to position [5781, 0]
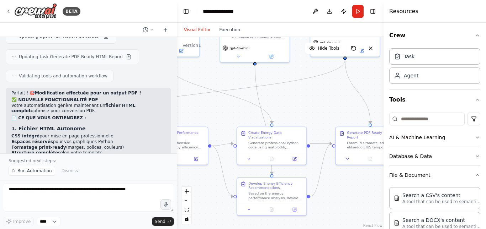
drag, startPoint x: 136, startPoint y: 71, endPoint x: 177, endPoint y: 73, distance: 41.3
click at [177, 73] on div "BETA tu es un assistant expert en Data Engineering et automatisation de rapport…" at bounding box center [243, 114] width 486 height 229
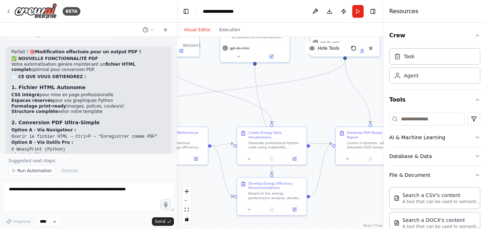
scroll to position [5822, 0]
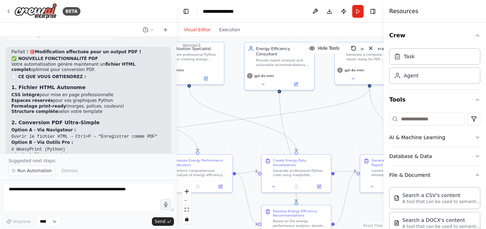
drag, startPoint x: 320, startPoint y: 109, endPoint x: 345, endPoint y: 136, distance: 36.5
click at [345, 136] on div ".deletable-edge-delete-btn { width: 20px; height: 20px; border: 0px solid #ffff…" at bounding box center [280, 133] width 207 height 192
click at [356, 12] on button "Run" at bounding box center [357, 11] width 11 height 13
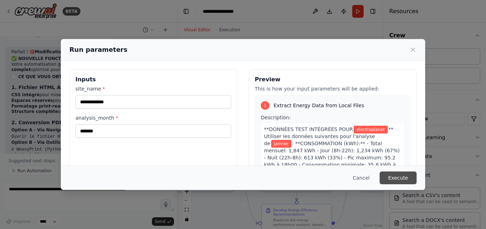
click at [401, 178] on button "Execute" at bounding box center [398, 178] width 37 height 13
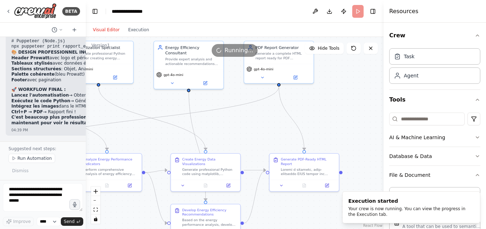
drag, startPoint x: 174, startPoint y: 103, endPoint x: 74, endPoint y: 95, distance: 100.3
click at [83, 95] on div at bounding box center [84, 114] width 3 height 229
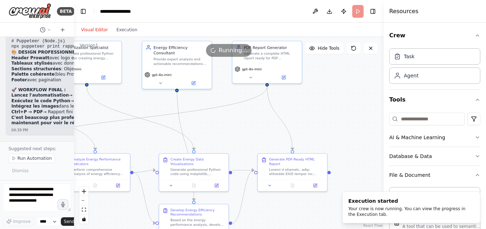
drag, startPoint x: 134, startPoint y: 116, endPoint x: 113, endPoint y: 135, distance: 27.7
click at [113, 135] on div ".deletable-edge-delete-btn { width: 20px; height: 20px; border: 0px solid #ffff…" at bounding box center [229, 133] width 310 height 192
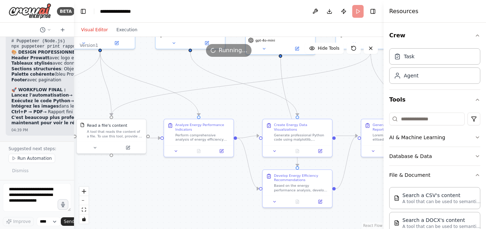
drag, startPoint x: 113, startPoint y: 135, endPoint x: 217, endPoint y: 100, distance: 109.1
click at [217, 100] on div ".deletable-edge-delete-btn { width: 20px; height: 20px; border: 0px solid #ffff…" at bounding box center [229, 133] width 310 height 192
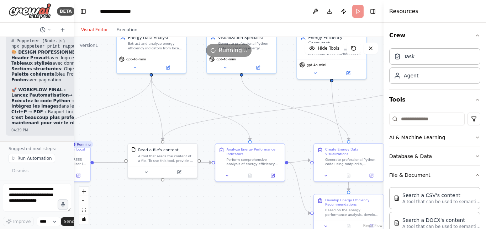
drag, startPoint x: 148, startPoint y: 156, endPoint x: 222, endPoint y: 210, distance: 91.4
click at [222, 210] on div ".deletable-edge-delete-btn { width: 20px; height: 20px; border: 0px solid #ffff…" at bounding box center [229, 133] width 310 height 192
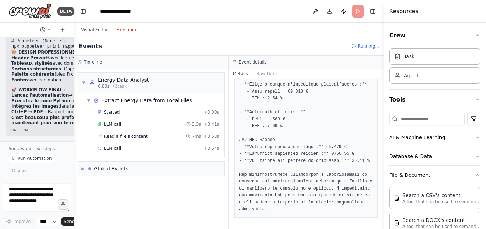
scroll to position [495, 0]
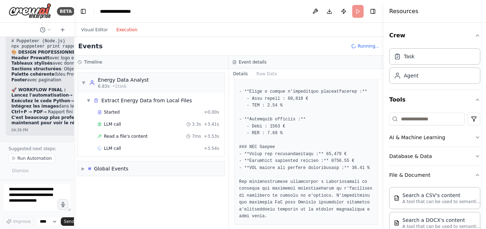
click at [123, 30] on button "Execution" at bounding box center [127, 30] width 30 height 9
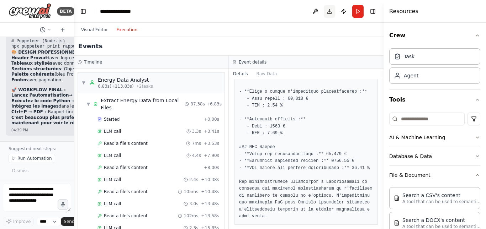
scroll to position [8489, 0]
click at [42, 200] on textarea at bounding box center [37, 198] width 68 height 28
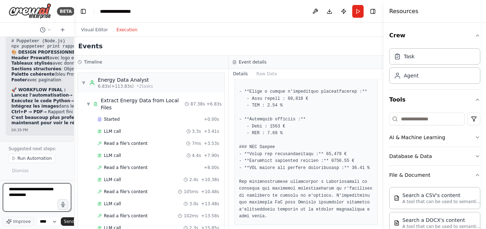
type textarea "**********"
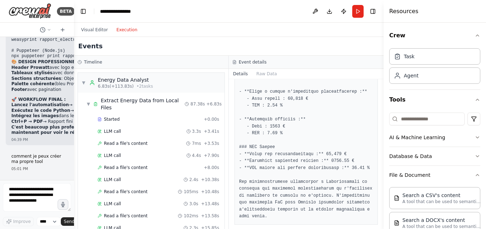
scroll to position [8498, 0]
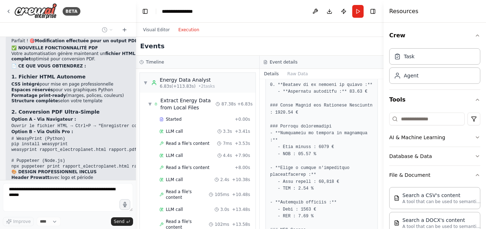
drag, startPoint x: 73, startPoint y: 160, endPoint x: 136, endPoint y: 143, distance: 65.7
click at [136, 143] on div "BETA tu es un assistant expert en Data Engineering et automatisation de rapport…" at bounding box center [243, 114] width 486 height 229
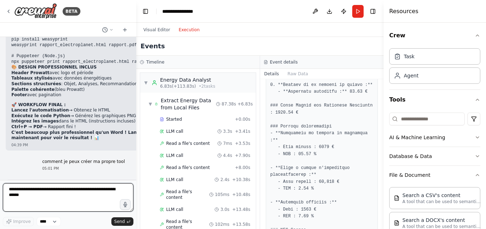
scroll to position [6407, 0]
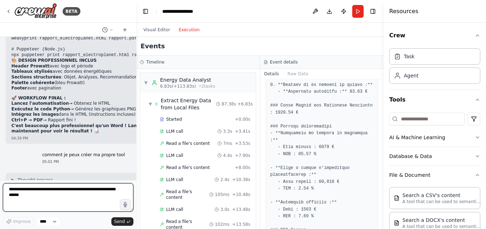
click at [89, 195] on textarea at bounding box center [68, 198] width 131 height 28
type textarea "**********"
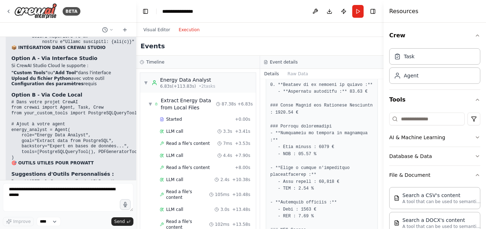
scroll to position [7075, 0]
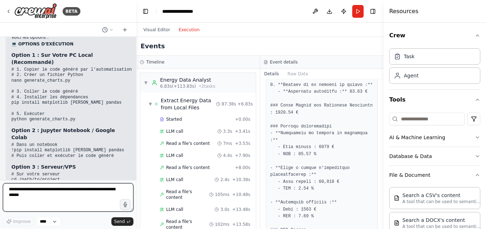
click at [67, 194] on textarea at bounding box center [68, 198] width 131 height 28
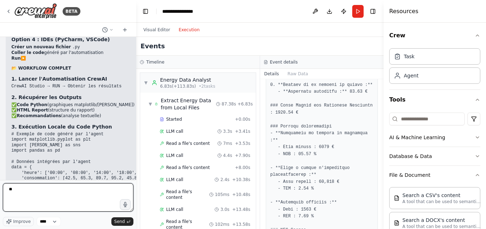
type textarea "*"
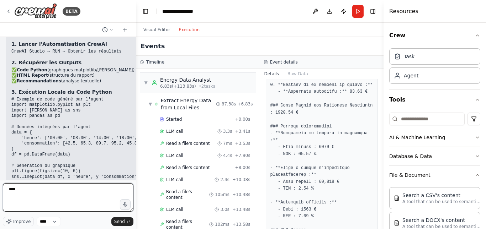
scroll to position [7546, 0]
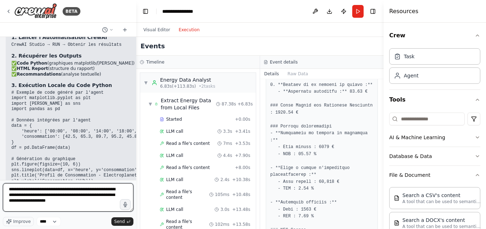
type textarea "**********"
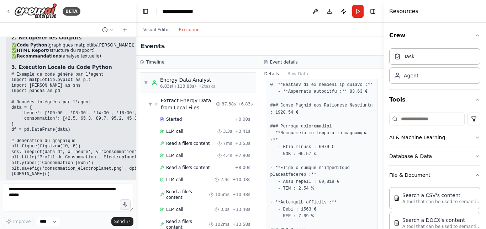
scroll to position [7599, 0]
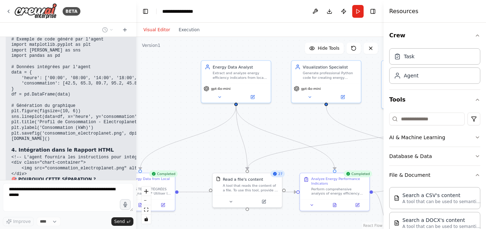
click at [152, 33] on button "Visual Editor" at bounding box center [156, 30] width 35 height 9
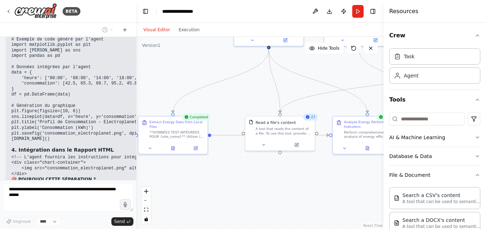
drag, startPoint x: 155, startPoint y: 112, endPoint x: 188, endPoint y: 47, distance: 72.9
click at [188, 47] on div ".deletable-edge-delete-btn { width: 20px; height: 20px; border: 0px solid #ffff…" at bounding box center [259, 133] width 247 height 192
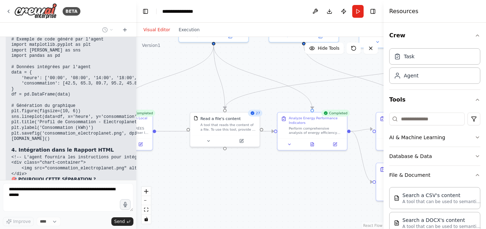
drag, startPoint x: 231, startPoint y: 174, endPoint x: 177, endPoint y: 178, distance: 54.6
click at [177, 178] on div ".deletable-edge-delete-btn { width: 20px; height: 20px; border: 0px solid #ffff…" at bounding box center [259, 133] width 247 height 192
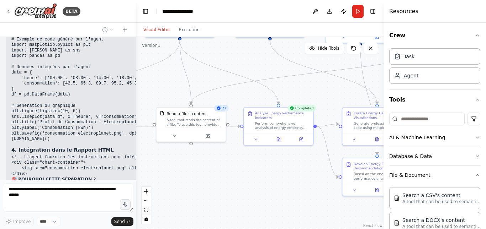
drag, startPoint x: 191, startPoint y: 165, endPoint x: 153, endPoint y: 160, distance: 38.8
click at [153, 160] on div ".deletable-edge-delete-btn { width: 20px; height: 20px; border: 0px solid #ffff…" at bounding box center [259, 133] width 247 height 192
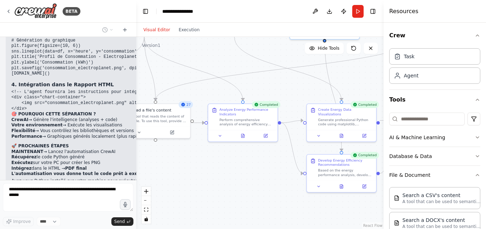
drag, startPoint x: 177, startPoint y: 177, endPoint x: 146, endPoint y: 174, distance: 31.8
click at [146, 174] on div ".deletable-edge-delete-btn { width: 20px; height: 20px; border: 0px solid #ffff…" at bounding box center [259, 133] width 247 height 192
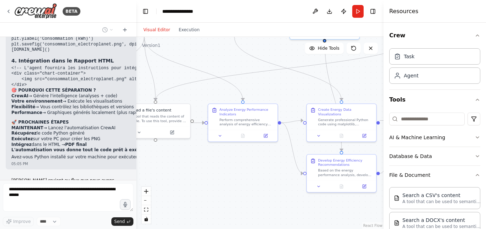
scroll to position [7683, 0]
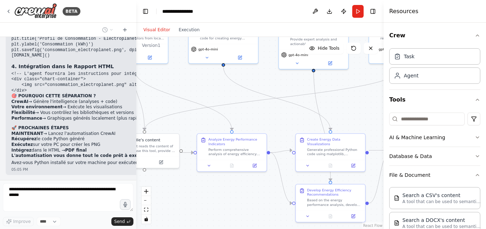
drag, startPoint x: 206, startPoint y: 200, endPoint x: 202, endPoint y: 230, distance: 30.1
click at [202, 229] on html "BETA tu es un assistant expert en Data Engineering et automatisation de rapport…" at bounding box center [243, 114] width 486 height 229
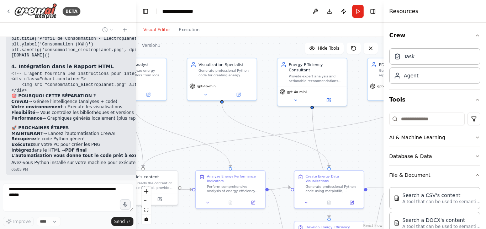
drag, startPoint x: 239, startPoint y: 96, endPoint x: 230, endPoint y: 133, distance: 37.3
click at [230, 133] on div ".deletable-edge-delete-btn { width: 20px; height: 20px; border: 0px solid #ffff…" at bounding box center [259, 133] width 247 height 192
drag, startPoint x: 208, startPoint y: 143, endPoint x: 257, endPoint y: 161, distance: 51.7
click at [257, 161] on div ".deletable-edge-delete-btn { width: 20px; height: 20px; border: 0px solid #ffff…" at bounding box center [259, 133] width 247 height 192
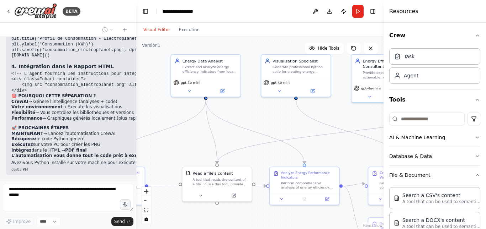
drag, startPoint x: 213, startPoint y: 133, endPoint x: 287, endPoint y: 131, distance: 74.1
click at [287, 131] on div ".deletable-edge-delete-btn { width: 20px; height: 20px; border: 0px solid #ffff…" at bounding box center [259, 133] width 247 height 192
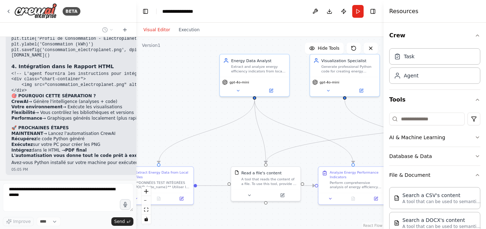
drag, startPoint x: 169, startPoint y: 104, endPoint x: 218, endPoint y: 104, distance: 48.7
click at [218, 104] on div ".deletable-edge-delete-btn { width: 20px; height: 20px; border: 0px solid #ffff…" at bounding box center [259, 133] width 247 height 192
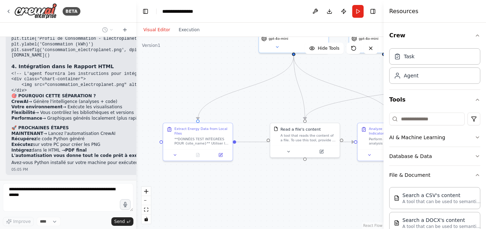
drag, startPoint x: 191, startPoint y: 110, endPoint x: 226, endPoint y: 48, distance: 71.4
click at [226, 48] on div ".deletable-edge-delete-btn { width: 20px; height: 20px; border: 0px solid #ffff…" at bounding box center [259, 133] width 247 height 192
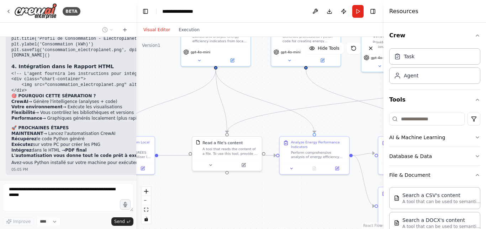
drag, startPoint x: 191, startPoint y: 57, endPoint x: 113, endPoint y: 89, distance: 84.7
click at [113, 89] on div "BETA tu es un assistant expert en Data Engineering et automatisation de rapport…" at bounding box center [243, 114] width 486 height 229
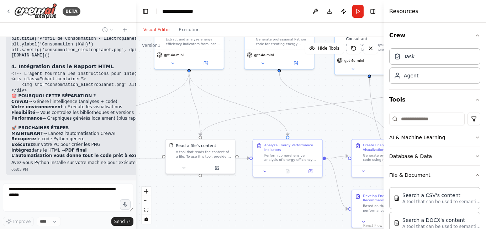
drag, startPoint x: 268, startPoint y: 95, endPoint x: 246, endPoint y: 97, distance: 22.2
click at [246, 97] on div ".deletable-edge-delete-btn { width: 20px; height: 20px; border: 0px solid #ffff…" at bounding box center [259, 133] width 247 height 192
